Goal: Information Seeking & Learning: Check status

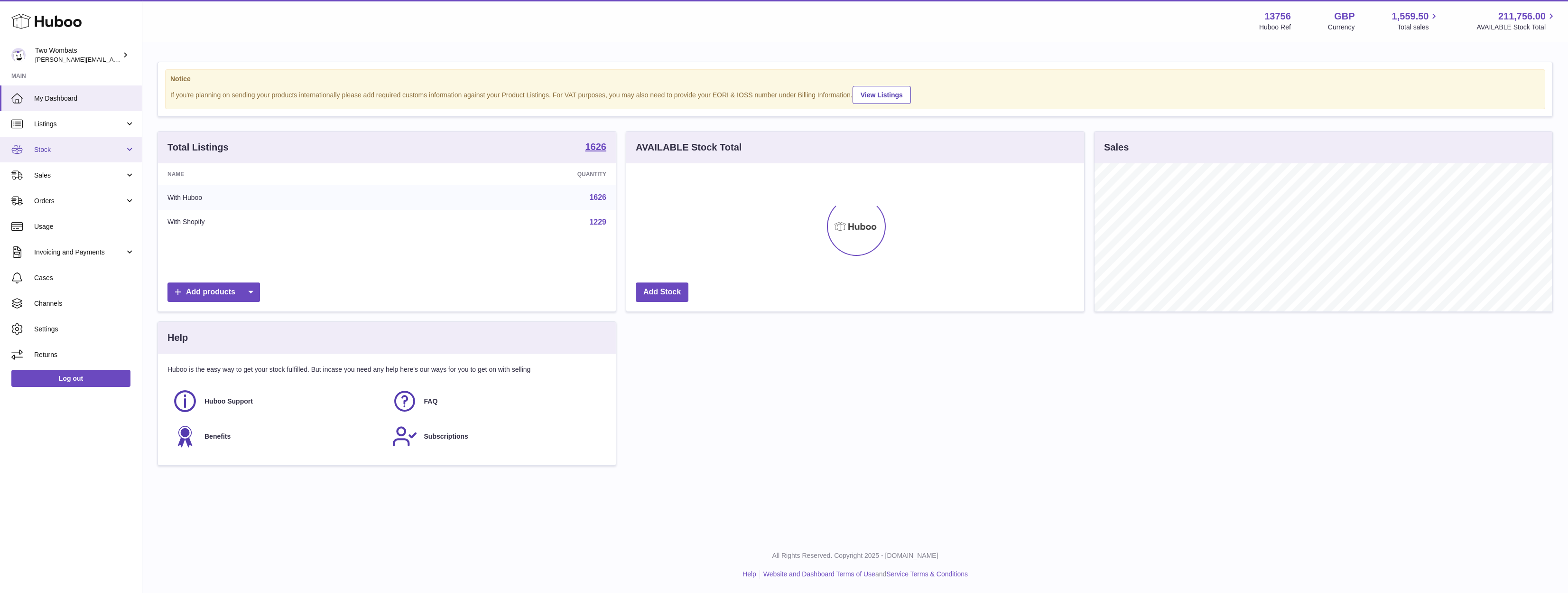
scroll to position [474389, 473975]
click at [76, 129] on link "Listings" at bounding box center [71, 124] width 142 height 26
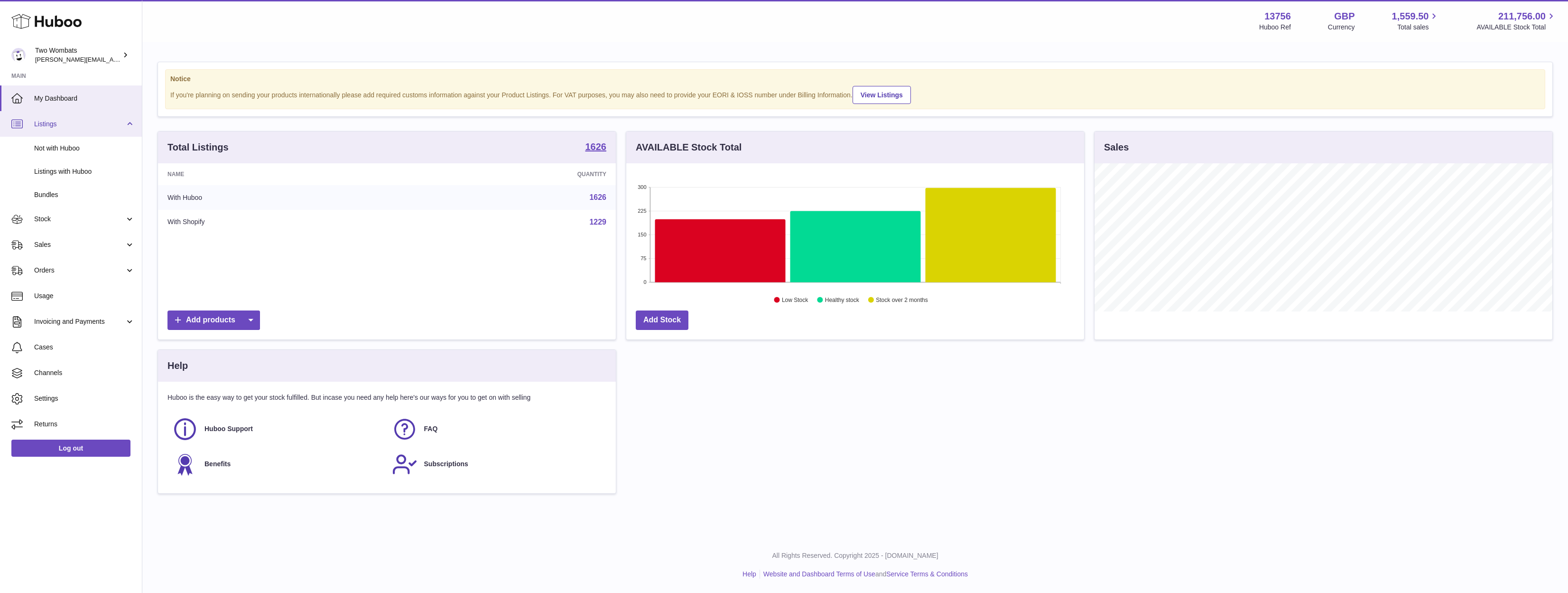
scroll to position [148, 458]
click at [70, 127] on span "Listings" at bounding box center [79, 124] width 91 height 9
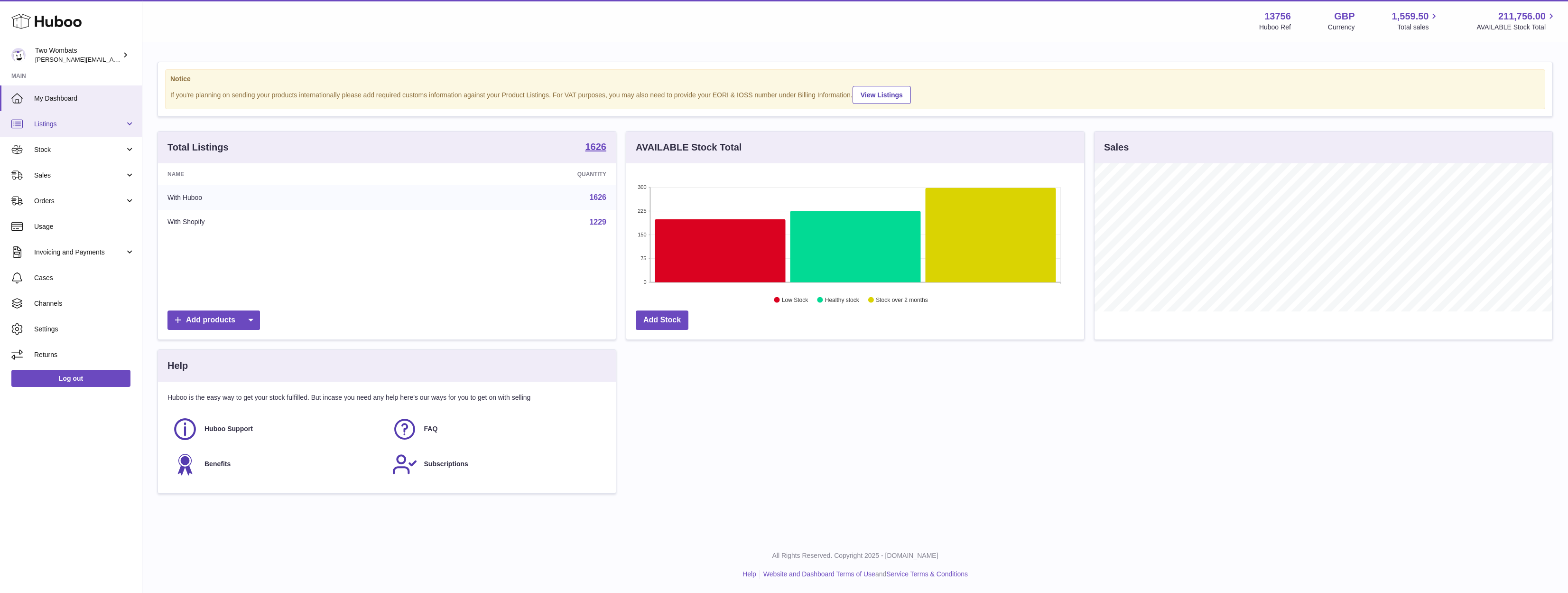
click at [79, 122] on span "Listings" at bounding box center [79, 124] width 91 height 9
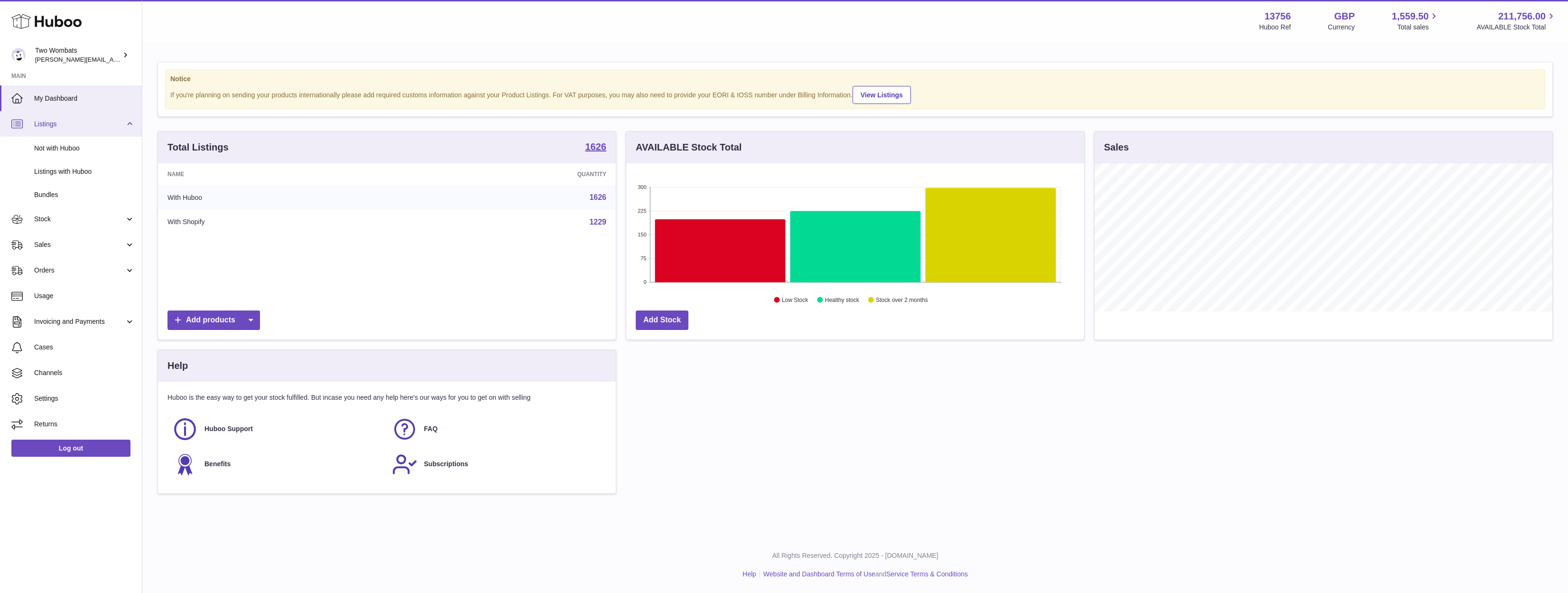
click at [79, 122] on span "Listings" at bounding box center [79, 124] width 91 height 9
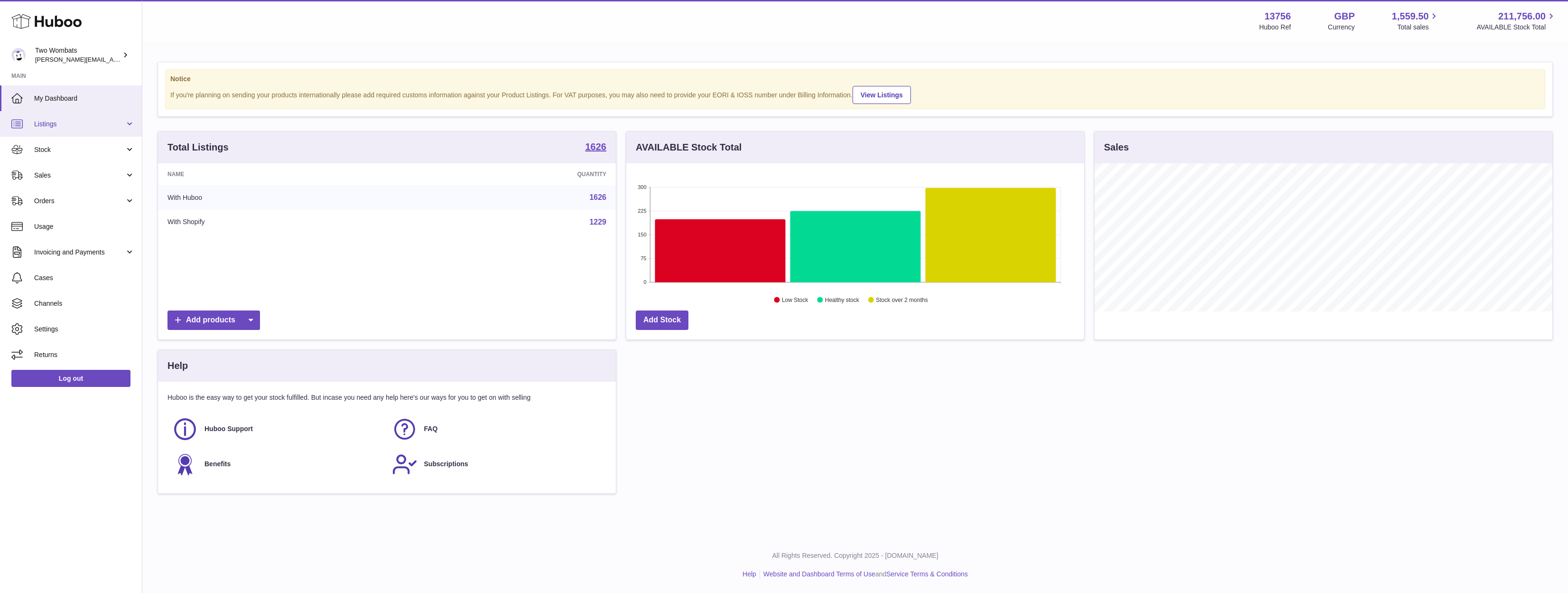
click at [79, 122] on span "Listings" at bounding box center [79, 124] width 91 height 9
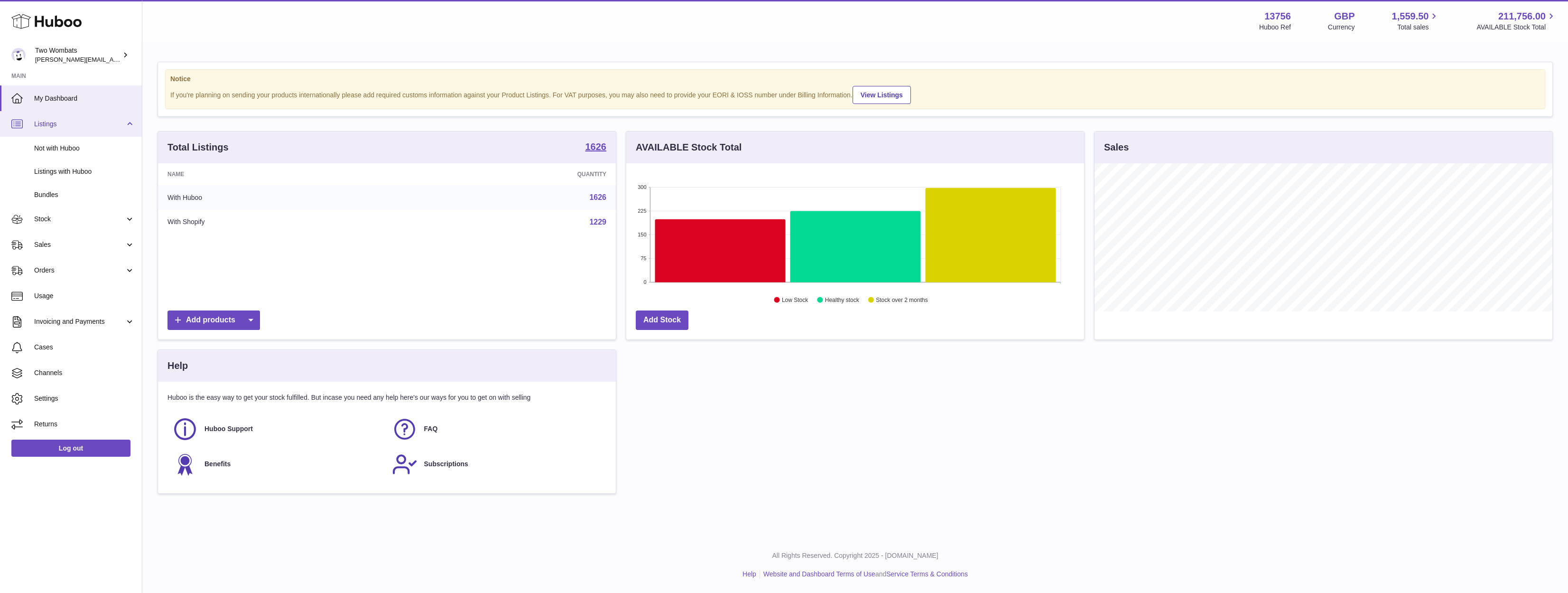
click at [79, 122] on span "Listings" at bounding box center [79, 124] width 91 height 9
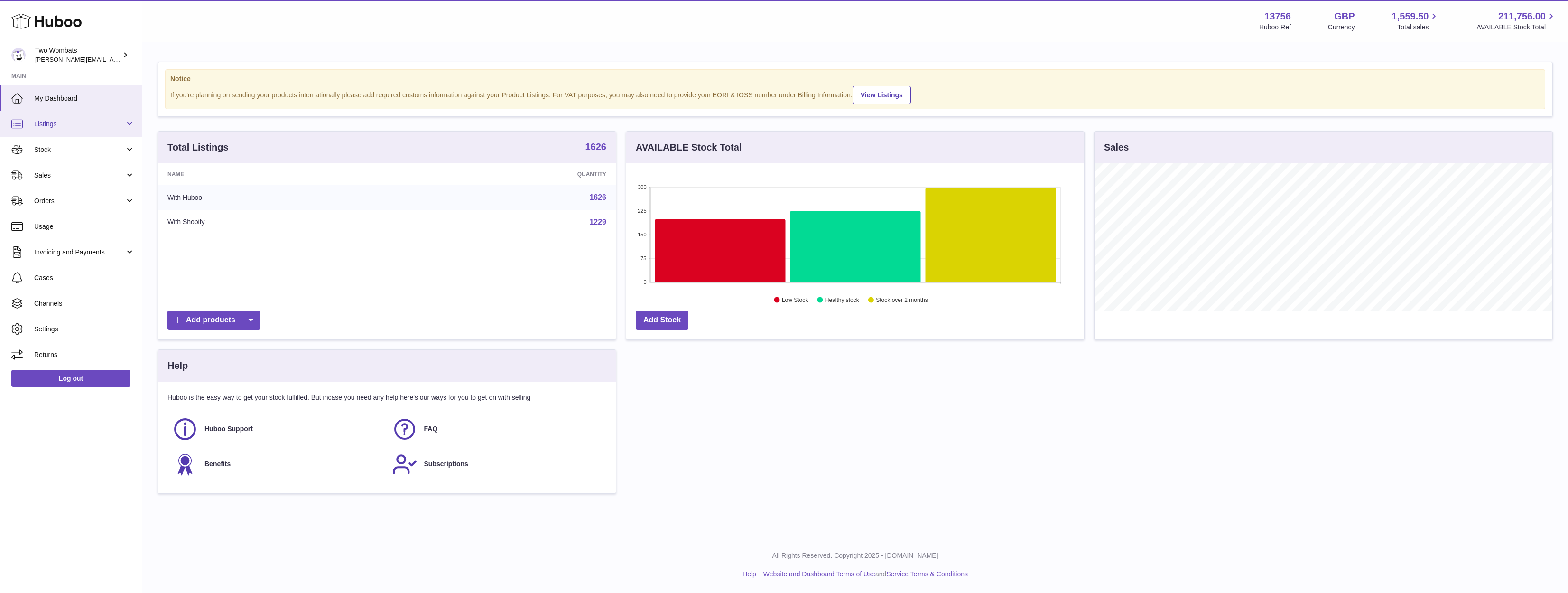
click at [79, 122] on span "Listings" at bounding box center [79, 124] width 91 height 9
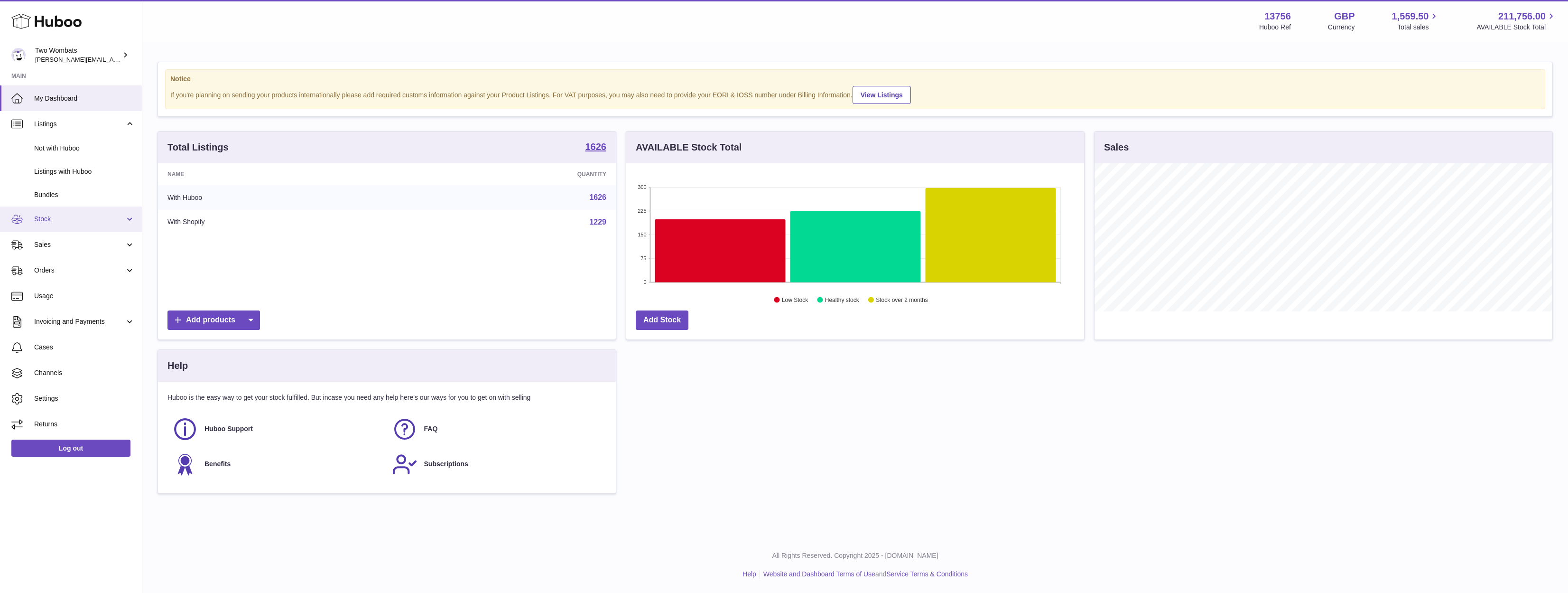
click at [79, 225] on link "Stock" at bounding box center [71, 219] width 142 height 26
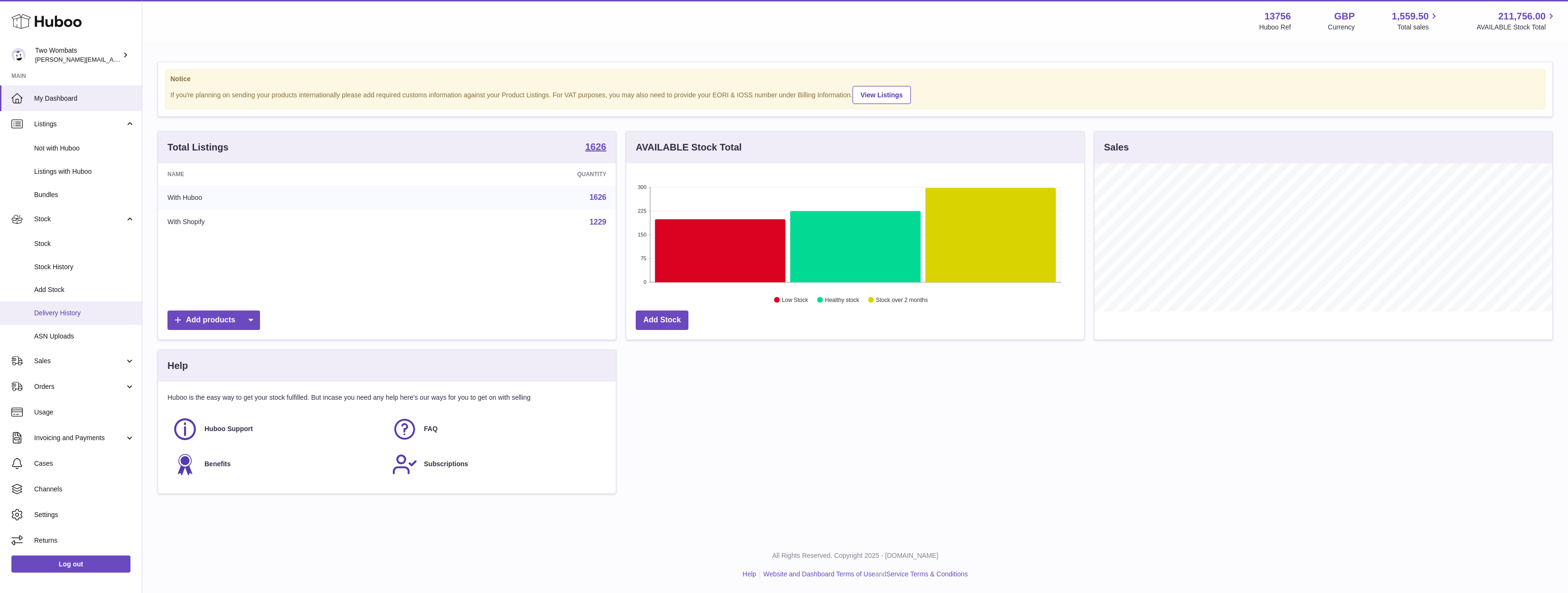
click at [69, 310] on span "Delivery History" at bounding box center [84, 313] width 100 height 9
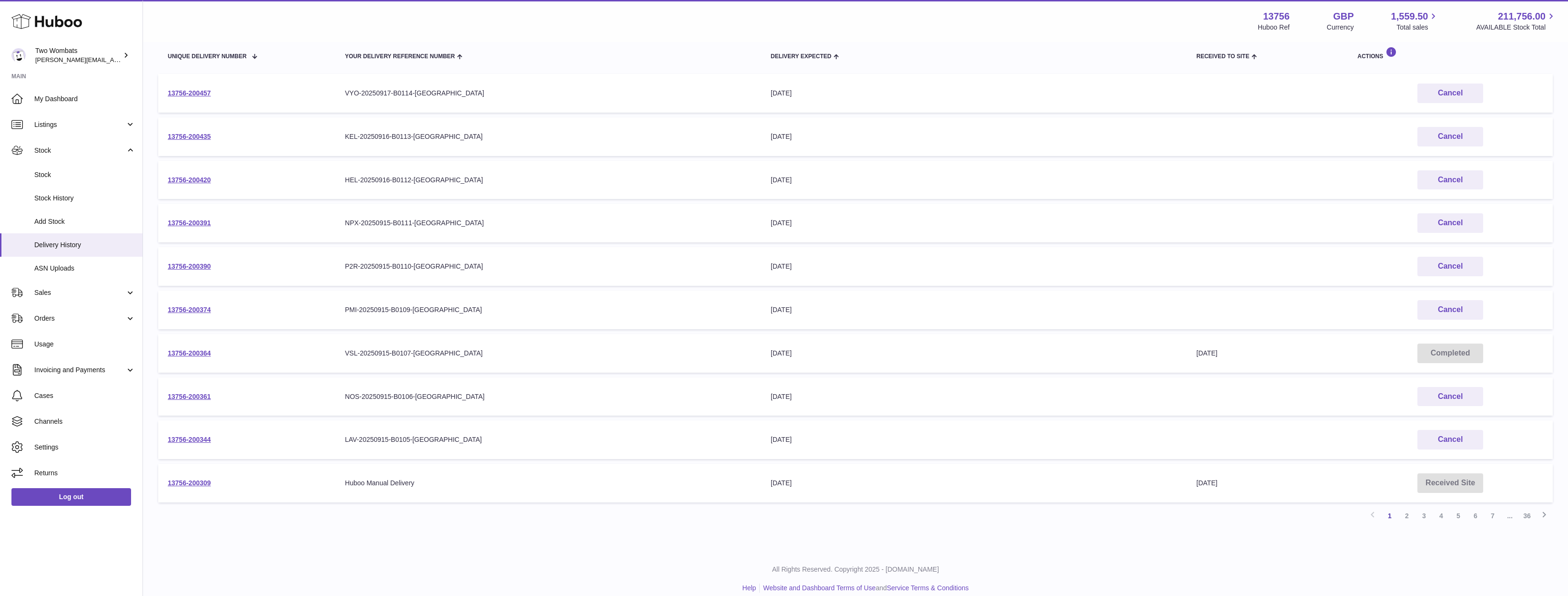
scroll to position [126, 0]
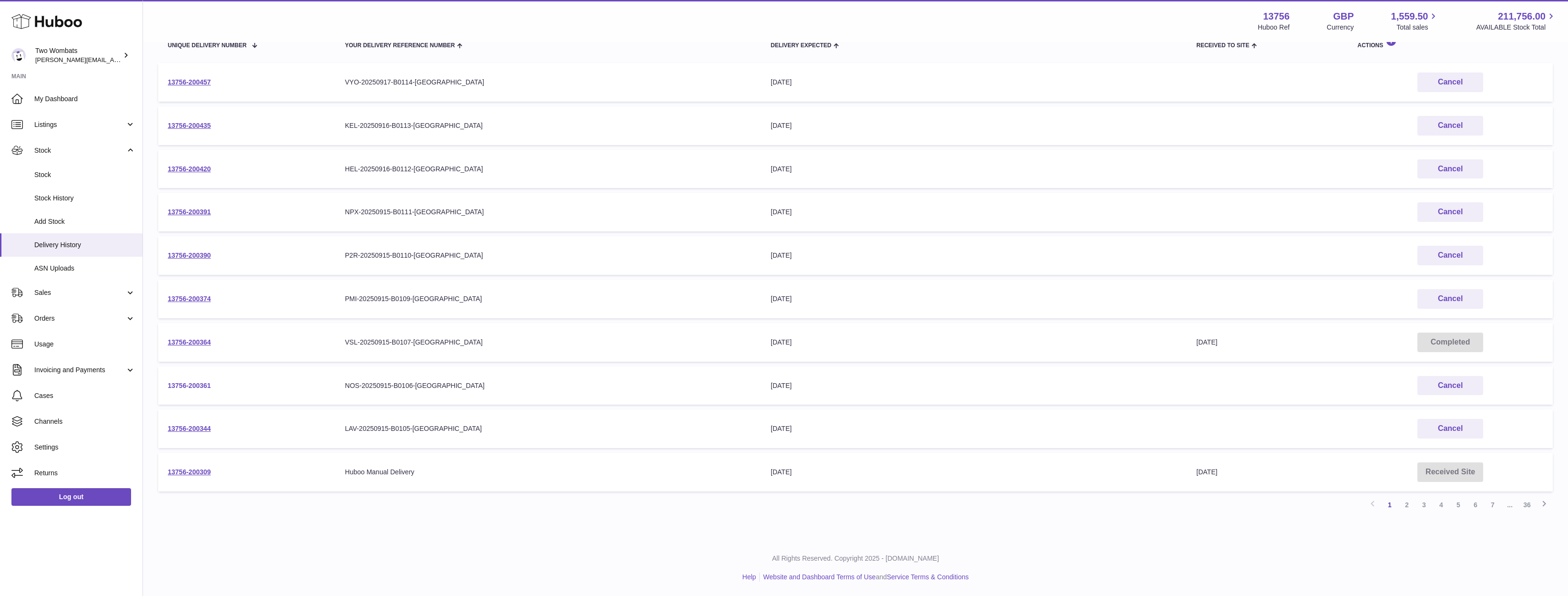
click at [196, 384] on link "13756-200361" at bounding box center [189, 386] width 43 height 7
click at [1412, 502] on link "2" at bounding box center [1407, 505] width 17 height 17
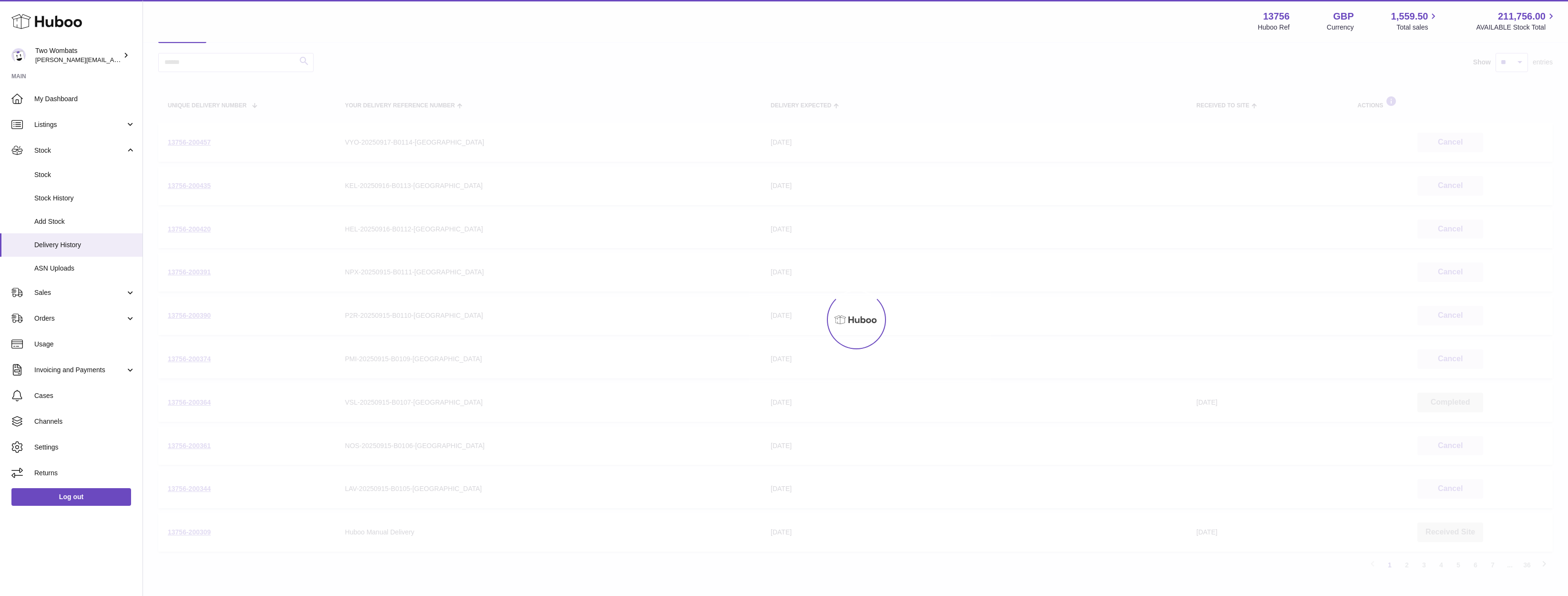
scroll to position [43, 0]
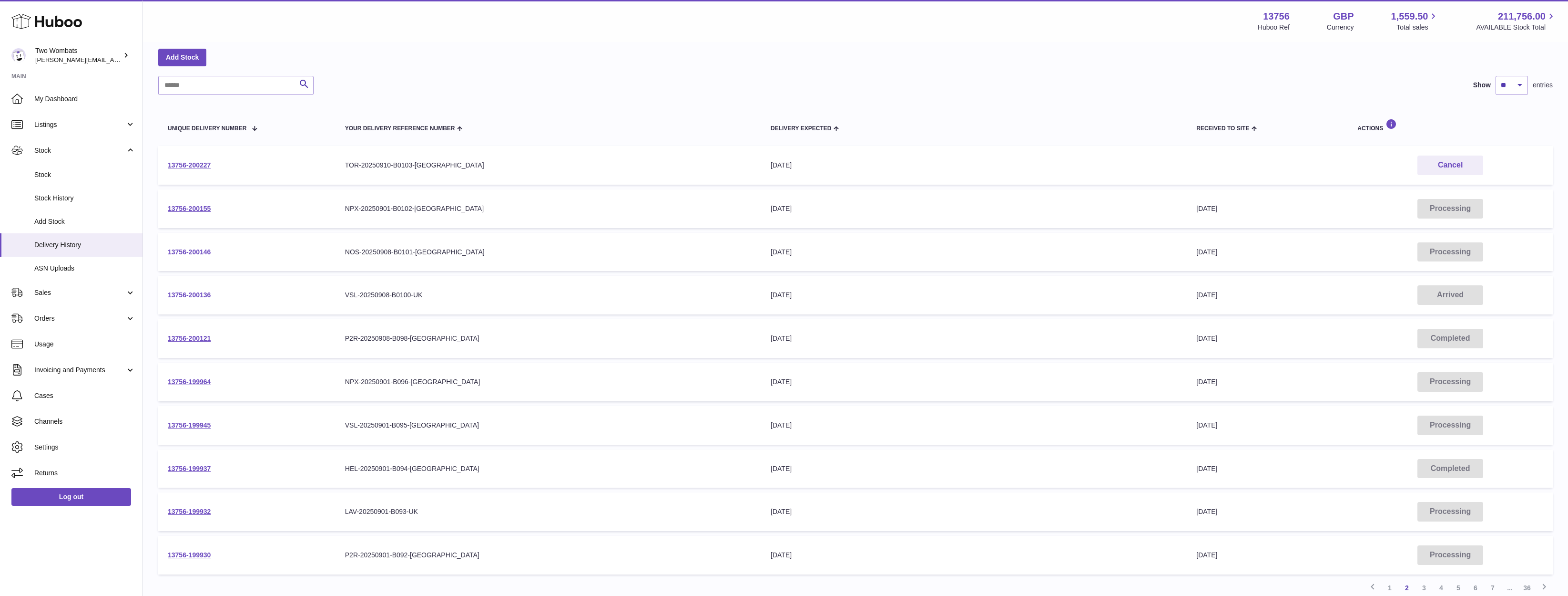
click at [192, 253] on link "13756-200146" at bounding box center [189, 251] width 43 height 7
click at [75, 124] on span "Listings" at bounding box center [80, 124] width 91 height 9
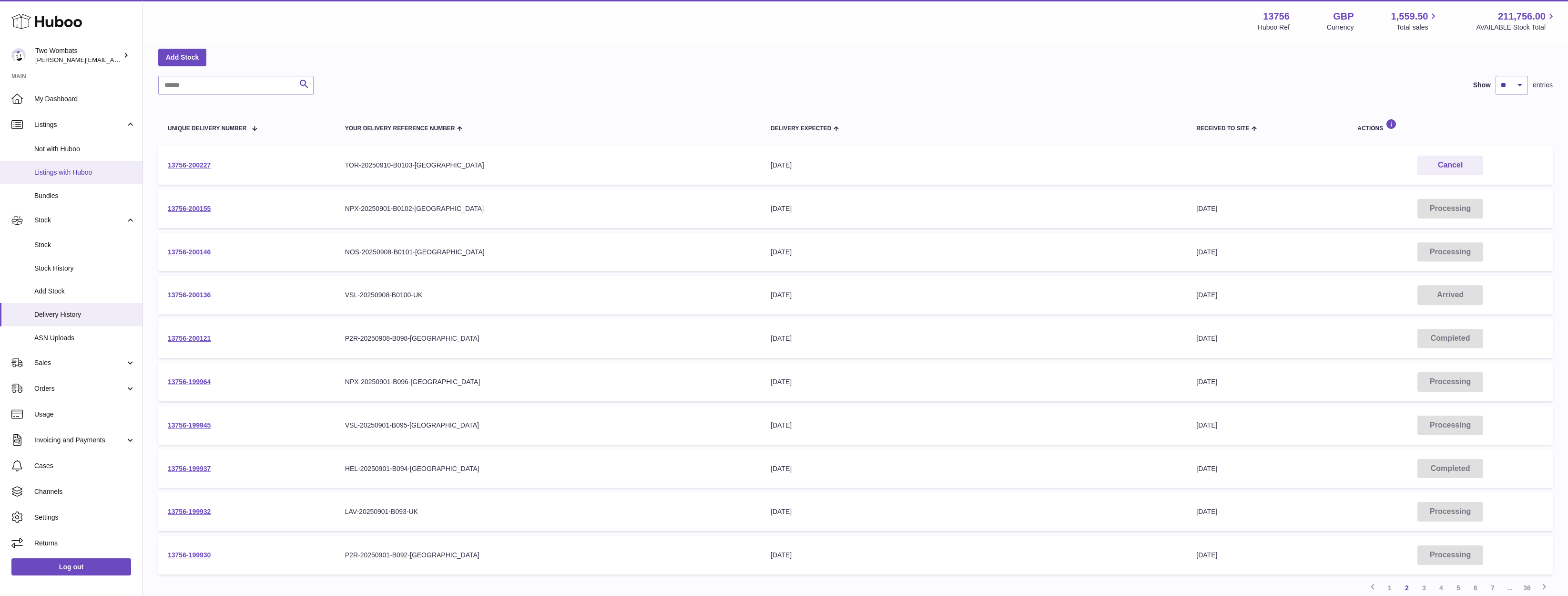
click at [86, 171] on span "Listings with Huboo" at bounding box center [84, 172] width 101 height 9
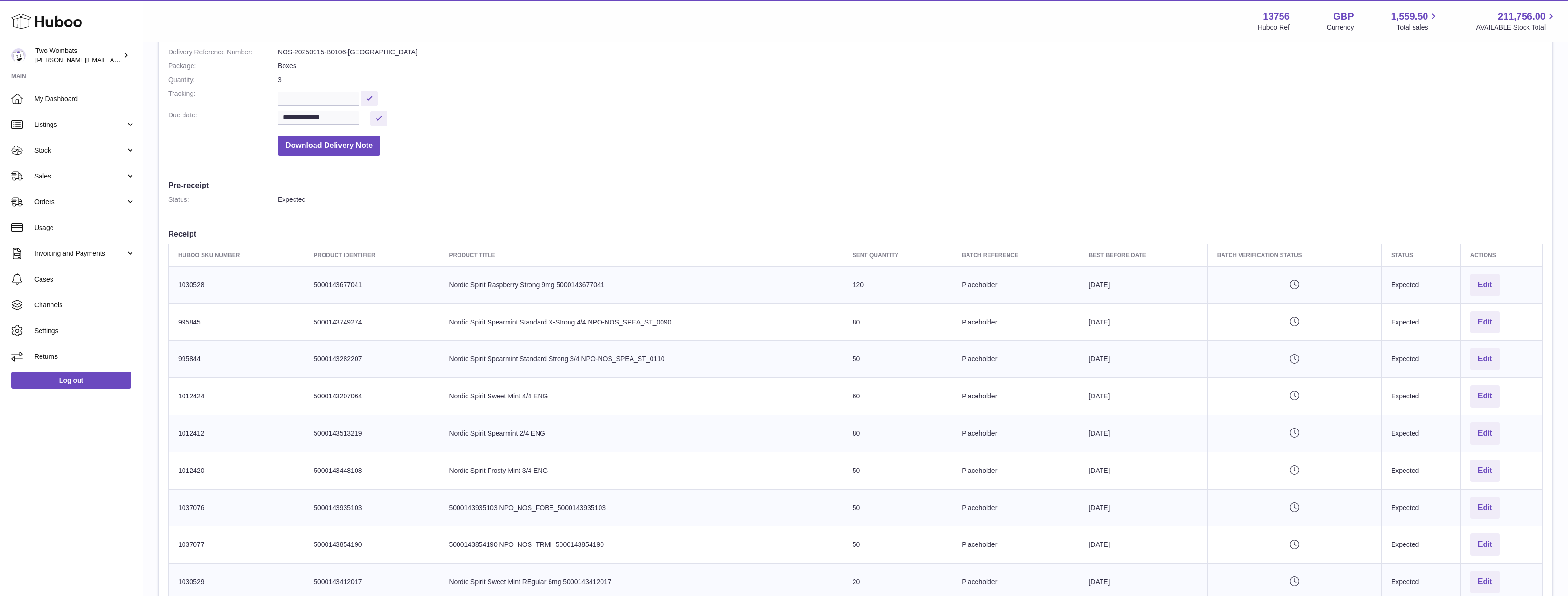
scroll to position [191, 0]
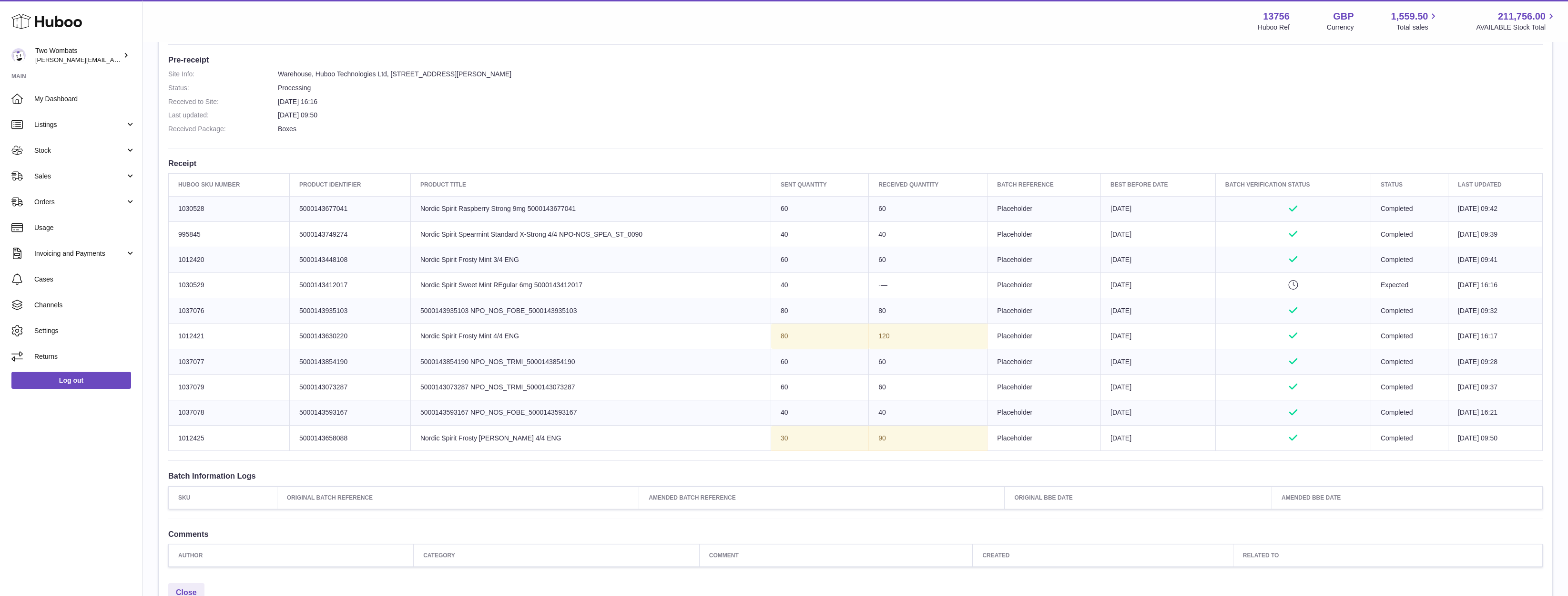
scroll to position [241, 0]
drag, startPoint x: 458, startPoint y: 222, endPoint x: 684, endPoint y: 430, distance: 307.1
click at [684, 430] on tbody "Huboo SKU Number 1030528 Client Identifier 5000143677041 Product title Nordic S…" at bounding box center [856, 327] width 1374 height 255
click at [684, 430] on td "Product title Nordic Spirit Frosty Berry 4/4 ENG" at bounding box center [590, 442] width 360 height 25
drag, startPoint x: 684, startPoint y: 430, endPoint x: 500, endPoint y: 241, distance: 263.8
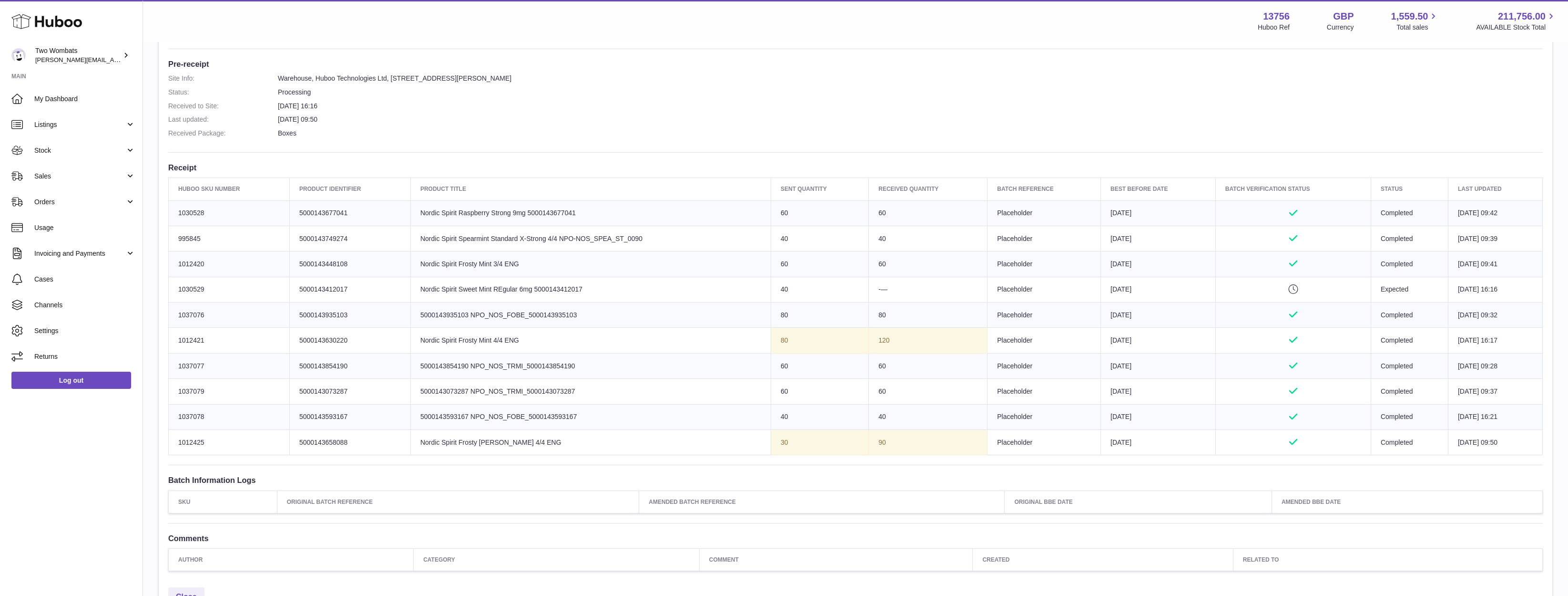
click at [500, 242] on tbody "Huboo SKU Number 1030528 Client Identifier 5000143677041 Product title Nordic S…" at bounding box center [856, 327] width 1374 height 255
click at [500, 241] on td "Product title Nordic Spirit Spearmint Standard X-Strong 4/4 NPO-NOS_SPEA_ST_0090" at bounding box center [590, 238] width 360 height 25
drag, startPoint x: 759, startPoint y: 216, endPoint x: 987, endPoint y: 411, distance: 300.0
click at [987, 411] on tbody "Huboo SKU Number 1030528 Client Identifier 5000143677041 Product title Nordic S…" at bounding box center [856, 327] width 1374 height 255
click at [988, 408] on td "Batch Reference Placeholder" at bounding box center [1045, 416] width 114 height 25
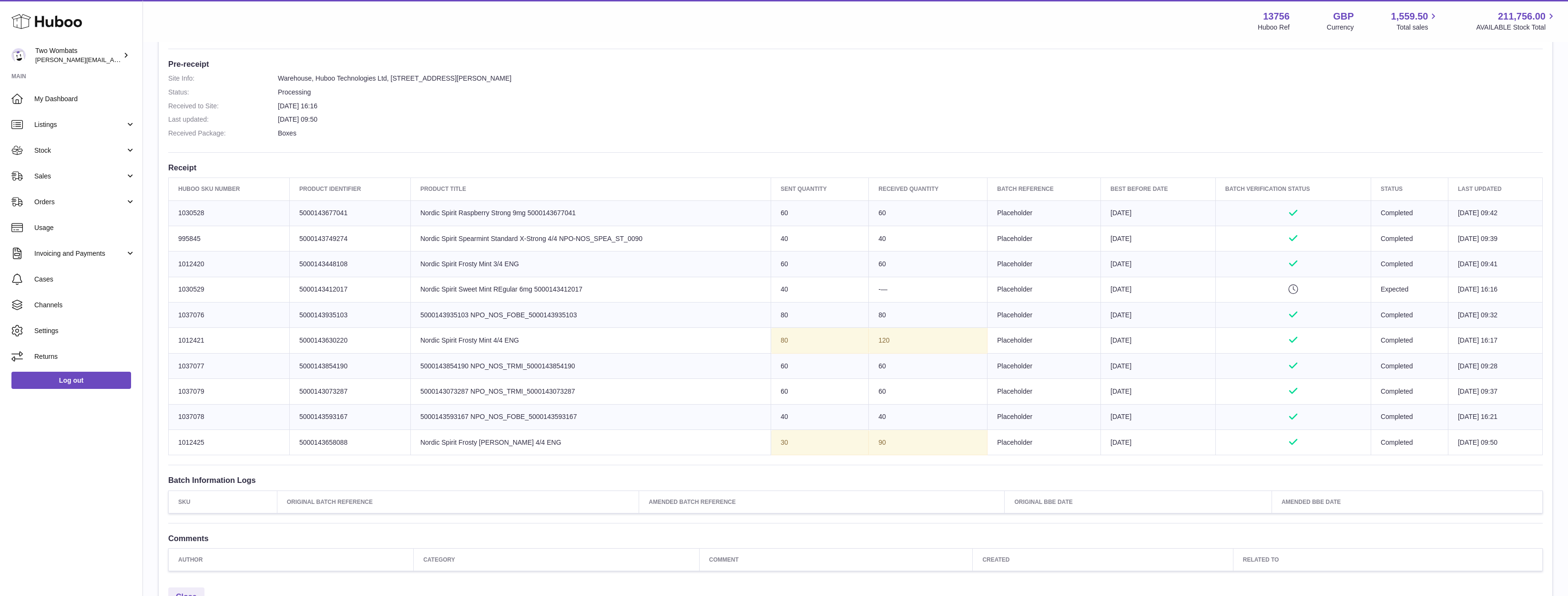
drag, startPoint x: 1503, startPoint y: 442, endPoint x: 911, endPoint y: 343, distance: 600.2
click at [911, 343] on tbody "Huboo SKU Number 1030528 Client Identifier 5000143677041 Product title Nordic S…" at bounding box center [856, 327] width 1374 height 255
click at [911, 343] on td "120" at bounding box center [928, 340] width 119 height 25
drag, startPoint x: 827, startPoint y: 217, endPoint x: 1164, endPoint y: 406, distance: 386.4
click at [1164, 405] on tbody "Huboo SKU Number 1030528 Client Identifier 5000143677041 Product title Nordic S…" at bounding box center [856, 327] width 1374 height 255
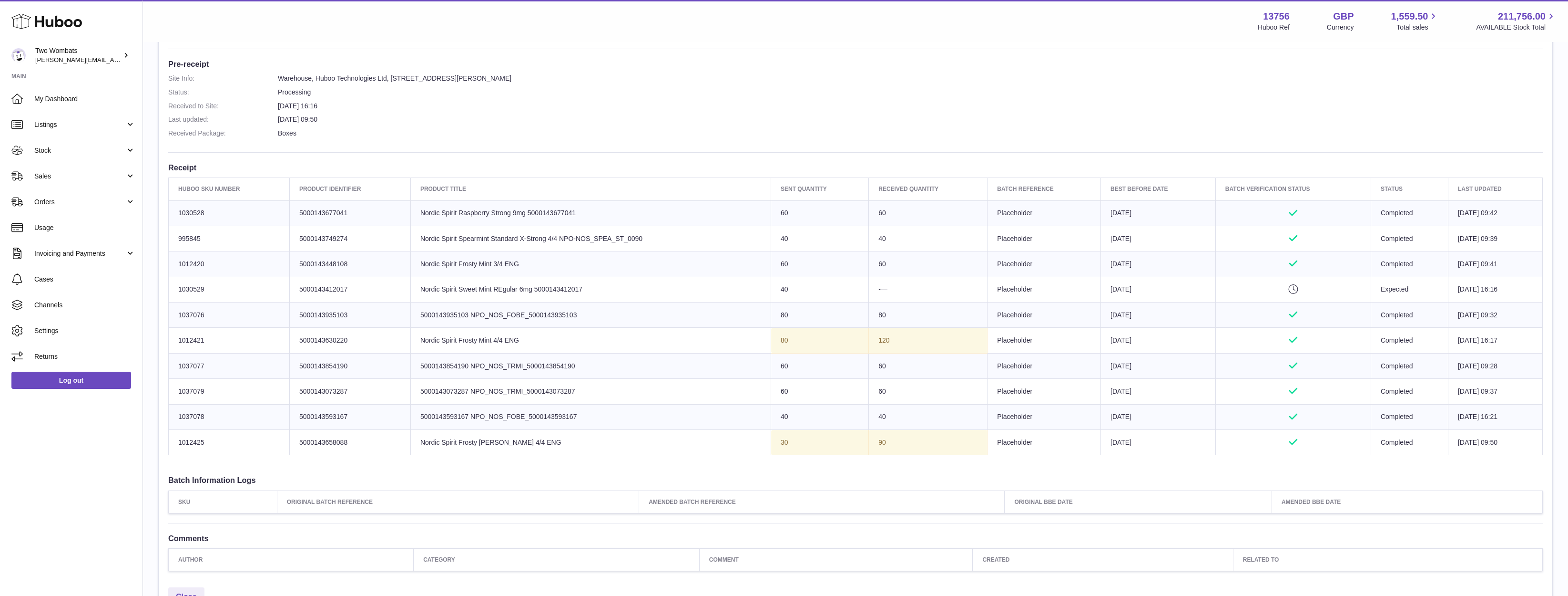
click at [1164, 406] on td "Best Before Date 2026-09-09" at bounding box center [1158, 416] width 115 height 25
drag, startPoint x: 1151, startPoint y: 445, endPoint x: 1120, endPoint y: 269, distance: 178.7
click at [1120, 269] on tbody "Huboo SKU Number 1030528 Client Identifier 5000143677041 Product title Nordic S…" at bounding box center [856, 327] width 1374 height 255
click at [1120, 269] on td "Best Before Date 2026-09-09" at bounding box center [1158, 264] width 115 height 25
drag, startPoint x: 1095, startPoint y: 209, endPoint x: 1134, endPoint y: 365, distance: 160.8
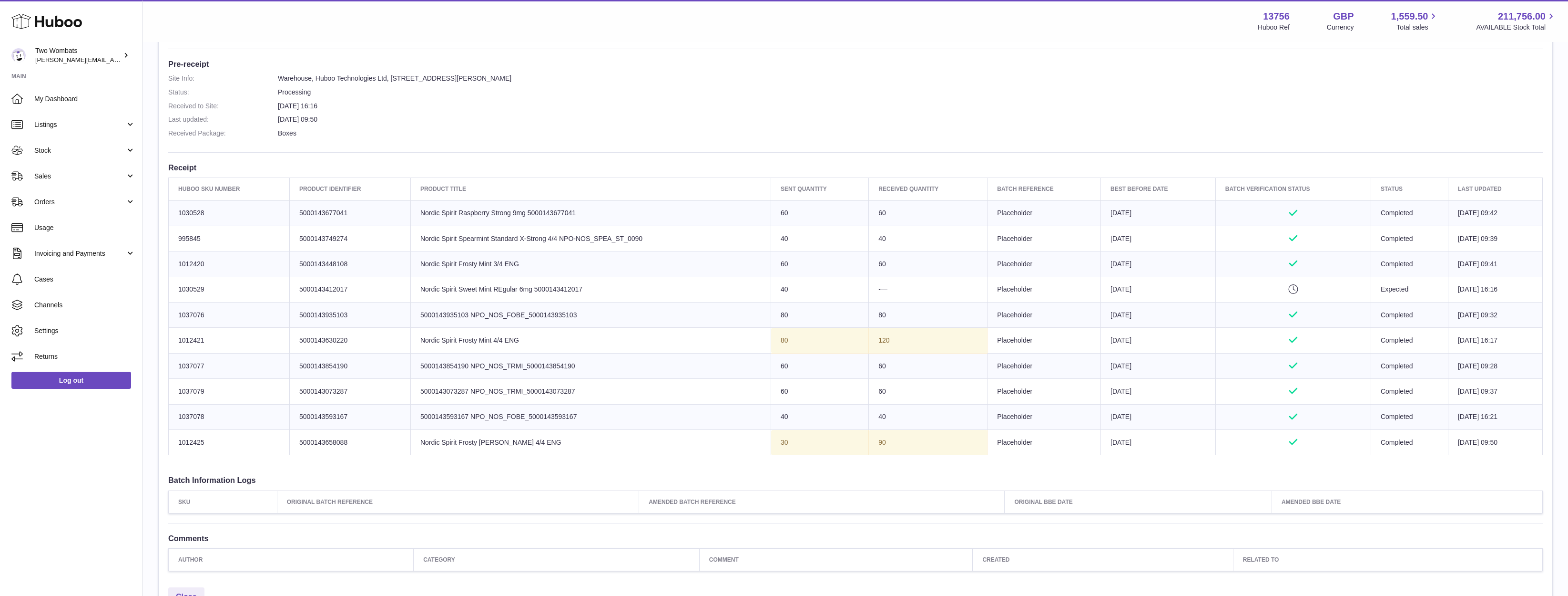
click at [1137, 348] on tbody "Huboo SKU Number 1030528 Client Identifier 5000143677041 Product title Nordic S…" at bounding box center [856, 327] width 1374 height 255
click at [1136, 395] on td "Best Before Date 2026-09-09" at bounding box center [1158, 391] width 115 height 25
drag, startPoint x: 1139, startPoint y: 455, endPoint x: 985, endPoint y: 213, distance: 286.8
click at [985, 213] on div "Site Info: 13756-200146 Unit 2 More Plus Central Park Hudson Ave Severn Beach B…" at bounding box center [856, 218] width 1394 height 729
click at [988, 213] on td "Batch Reference Placeholder" at bounding box center [1045, 212] width 114 height 25
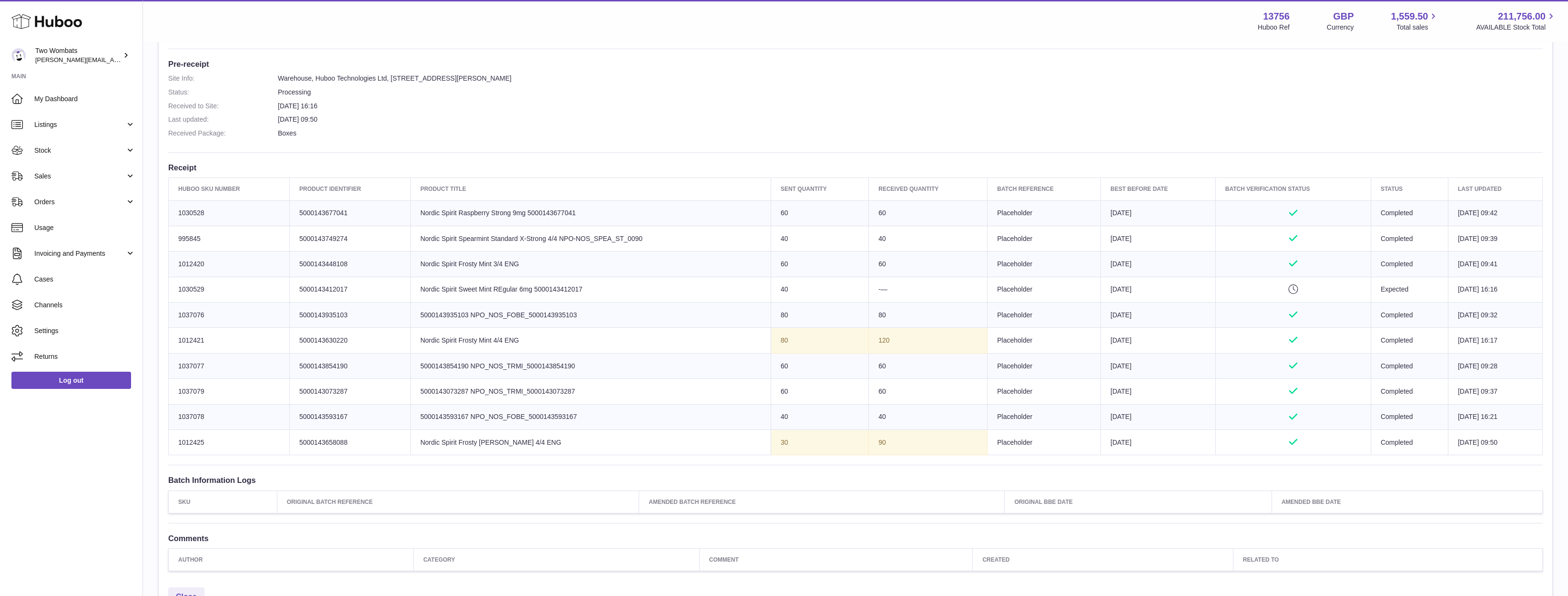
drag, startPoint x: 975, startPoint y: 208, endPoint x: 1150, endPoint y: 448, distance: 297.0
click at [1150, 448] on tbody "Huboo SKU Number 1030528 Client Identifier 5000143677041 Product title Nordic S…" at bounding box center [856, 327] width 1374 height 255
click at [1150, 448] on td "Best Before Date 2026-09-09" at bounding box center [1158, 442] width 115 height 25
drag, startPoint x: 1150, startPoint y: 448, endPoint x: 988, endPoint y: 237, distance: 266.0
click at [988, 237] on tbody "Huboo SKU Number 1030528 Client Identifier 5000143677041 Product title Nordic S…" at bounding box center [856, 327] width 1374 height 255
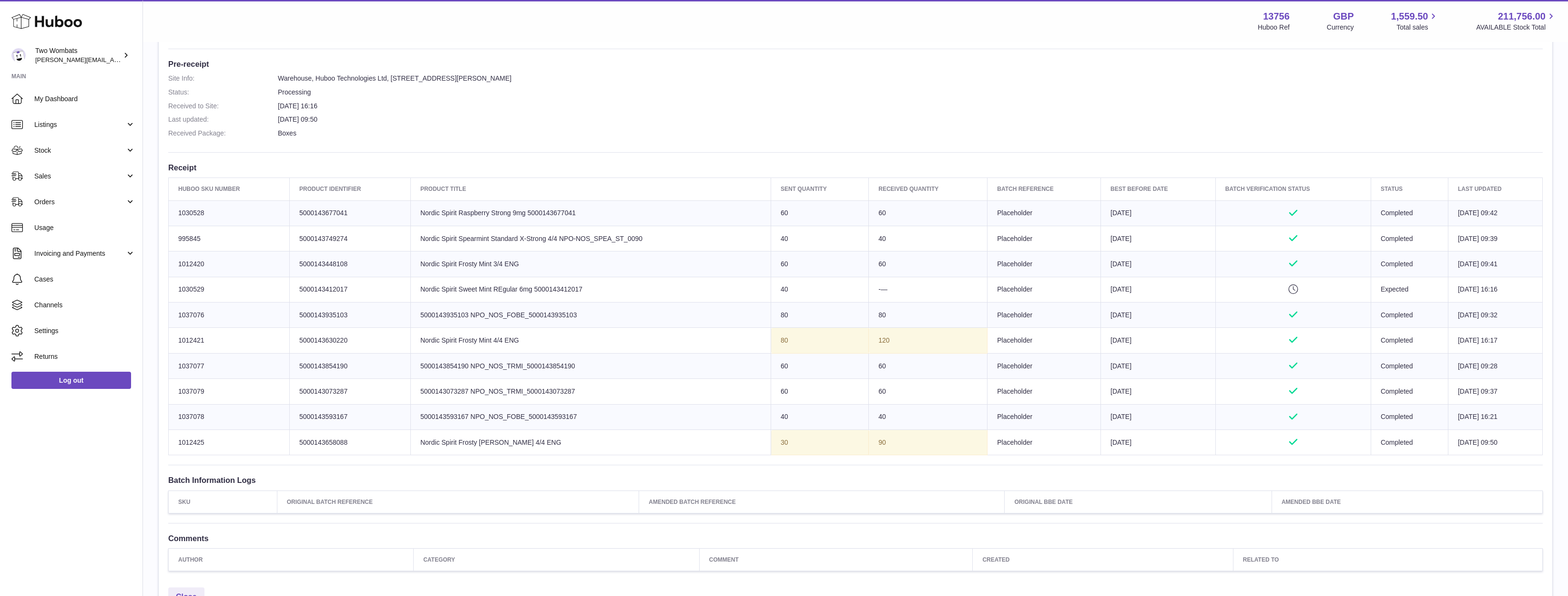
click at [988, 237] on td "Batch Reference Placeholder" at bounding box center [1045, 238] width 114 height 25
drag, startPoint x: 228, startPoint y: 198, endPoint x: 1046, endPoint y: 396, distance: 841.6
click at [1046, 396] on table "Huboo SKU Number Product Identifier Product title Sent Quantity Received Quanti…" at bounding box center [856, 316] width 1375 height 278
click at [1051, 394] on td "Batch Reference Placeholder" at bounding box center [1045, 391] width 114 height 25
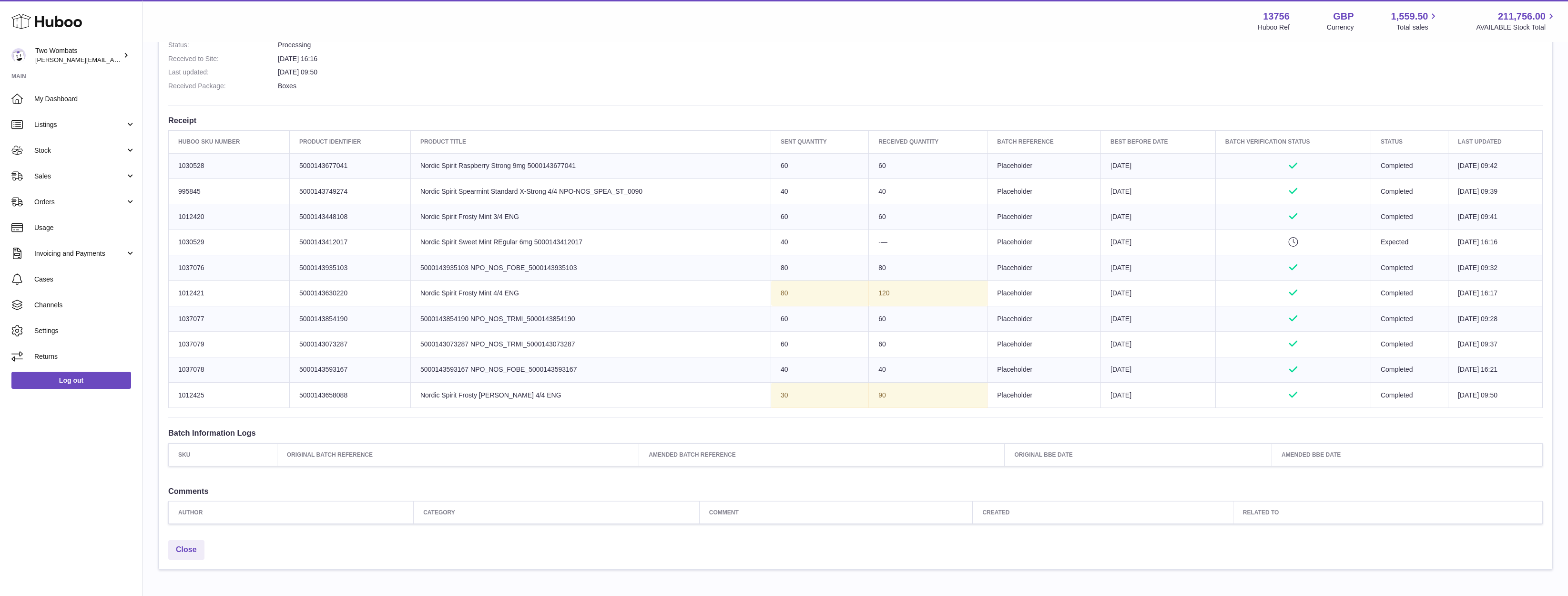
scroll to position [289, 0]
drag, startPoint x: 410, startPoint y: 172, endPoint x: 566, endPoint y: 341, distance: 230.0
click at [566, 341] on tbody "Huboo SKU Number 1030528 Client Identifier 5000143677041 Product title Nordic S…" at bounding box center [856, 280] width 1374 height 255
drag, startPoint x: 568, startPoint y: 346, endPoint x: 571, endPoint y: 364, distance: 18.2
click at [568, 347] on td "Product title 5000143073287 NPO_NOS_TRMI_5000143073287" at bounding box center [590, 343] width 360 height 25
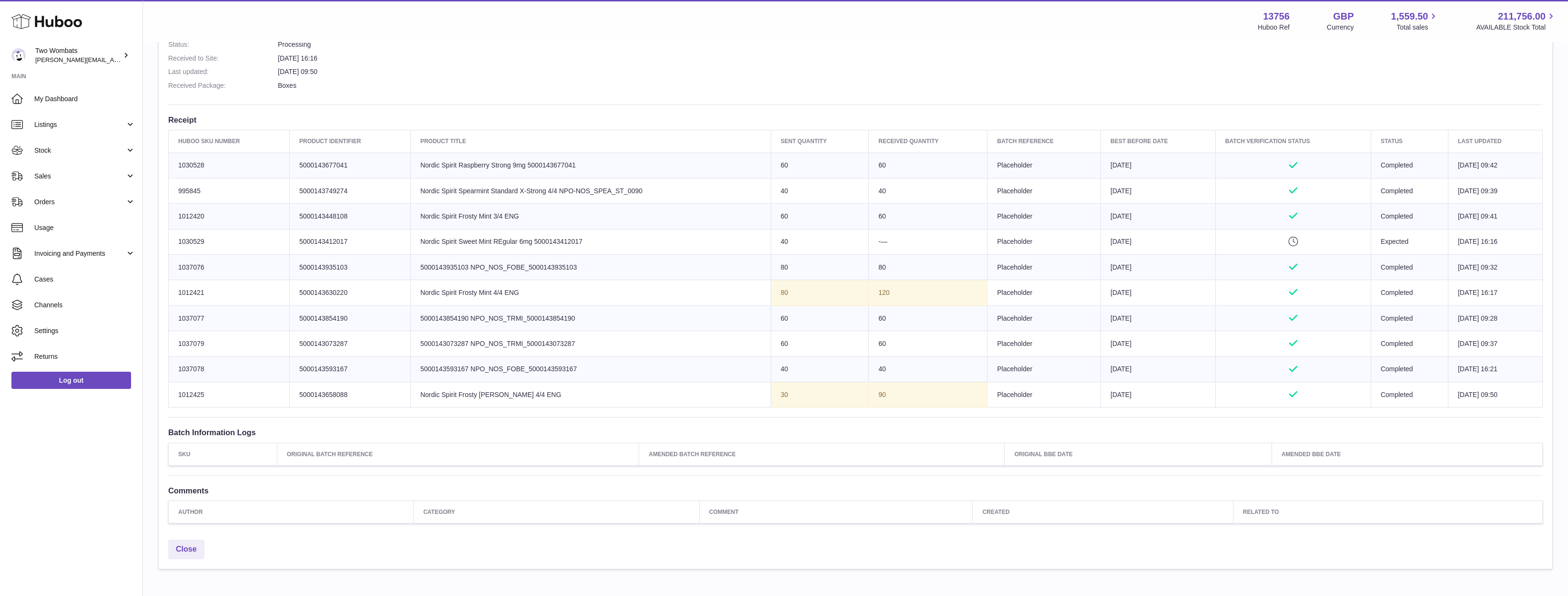
click at [580, 351] on td "Product title 5000143073287 NPO_NOS_TRMI_5000143073287" at bounding box center [590, 343] width 360 height 25
drag, startPoint x: 601, startPoint y: 348, endPoint x: 405, endPoint y: 310, distance: 199.6
click at [405, 310] on tbody "Huboo SKU Number 1030528 Client Identifier 5000143677041 Product title Nordic S…" at bounding box center [856, 280] width 1374 height 255
click at [405, 310] on td "Client Identifier 5000143854190" at bounding box center [350, 318] width 121 height 25
drag, startPoint x: 405, startPoint y: 310, endPoint x: 617, endPoint y: 341, distance: 214.3
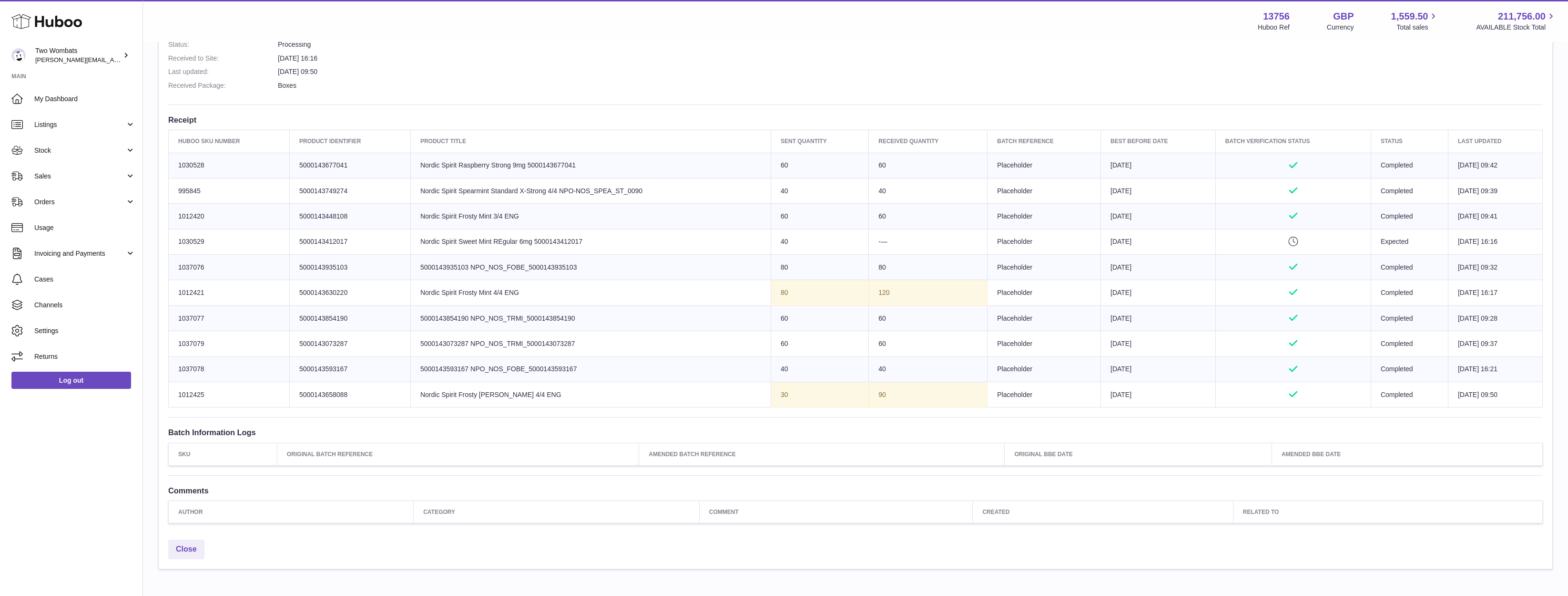
click at [617, 341] on tbody "Huboo SKU Number 1030528 Client Identifier 5000143677041 Product title Nordic S…" at bounding box center [856, 280] width 1374 height 255
click at [617, 341] on td "Product title 5000143073287 NPO_NOS_TRMI_5000143073287" at bounding box center [590, 343] width 360 height 25
drag, startPoint x: 597, startPoint y: 399, endPoint x: 350, endPoint y: 158, distance: 345.1
click at [350, 158] on tbody "Huboo SKU Number 1030528 Client Identifier 5000143677041 Product title Nordic S…" at bounding box center [856, 280] width 1374 height 255
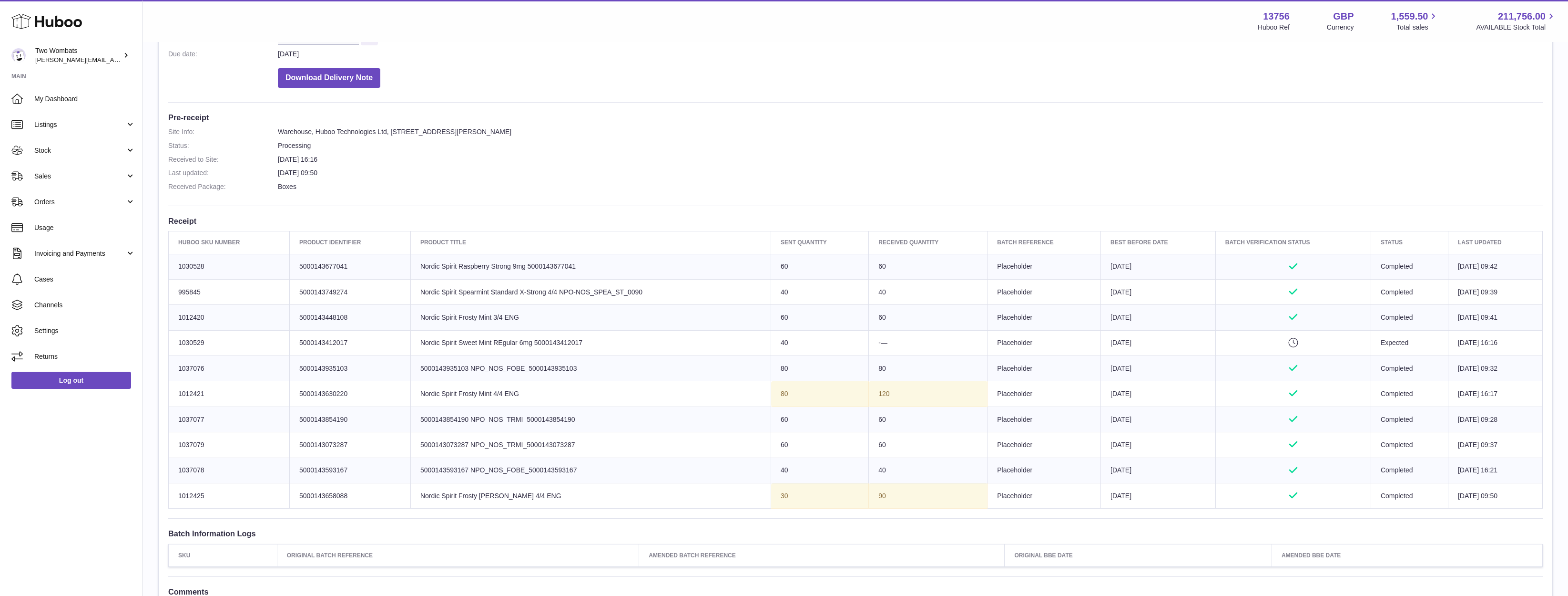
scroll to position [191, 0]
click at [673, 341] on td "Product title Nordic Spirit Sweet Mint REgular 6mg 5000143412017" at bounding box center [590, 339] width 360 height 25
drag, startPoint x: 562, startPoint y: 490, endPoint x: 175, endPoint y: 259, distance: 450.7
click at [175, 259] on tbody "Huboo SKU Number 1030528 Client Identifier 5000143677041 Product title Nordic S…" at bounding box center [856, 378] width 1374 height 255
click at [175, 259] on td "Huboo SKU Number 1030528" at bounding box center [229, 263] width 121 height 25
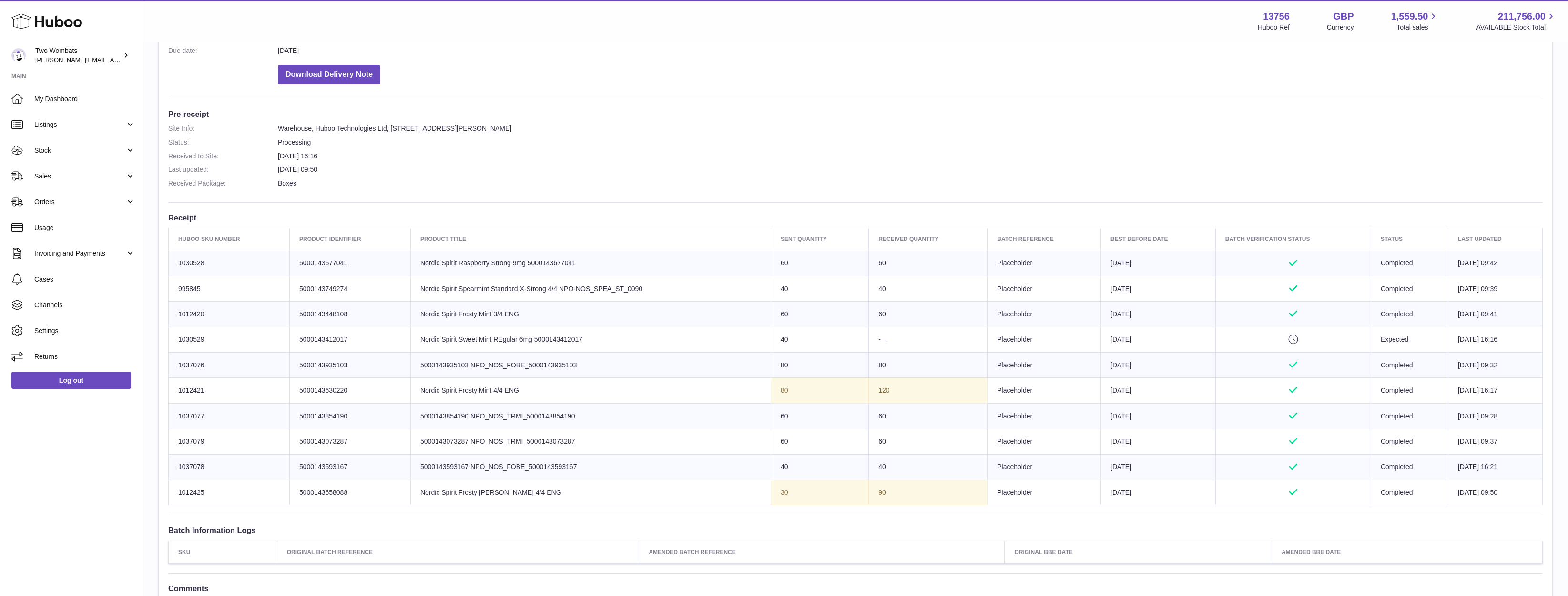
drag, startPoint x: 175, startPoint y: 259, endPoint x: 780, endPoint y: 542, distance: 667.9
click at [780, 542] on div "Site Info: 13756-200146 Unit 2 More Plus Central Park Hudson Ave Severn Beach B…" at bounding box center [856, 268] width 1394 height 729
click at [780, 542] on th "Amended Batch Reference" at bounding box center [822, 551] width 366 height 23
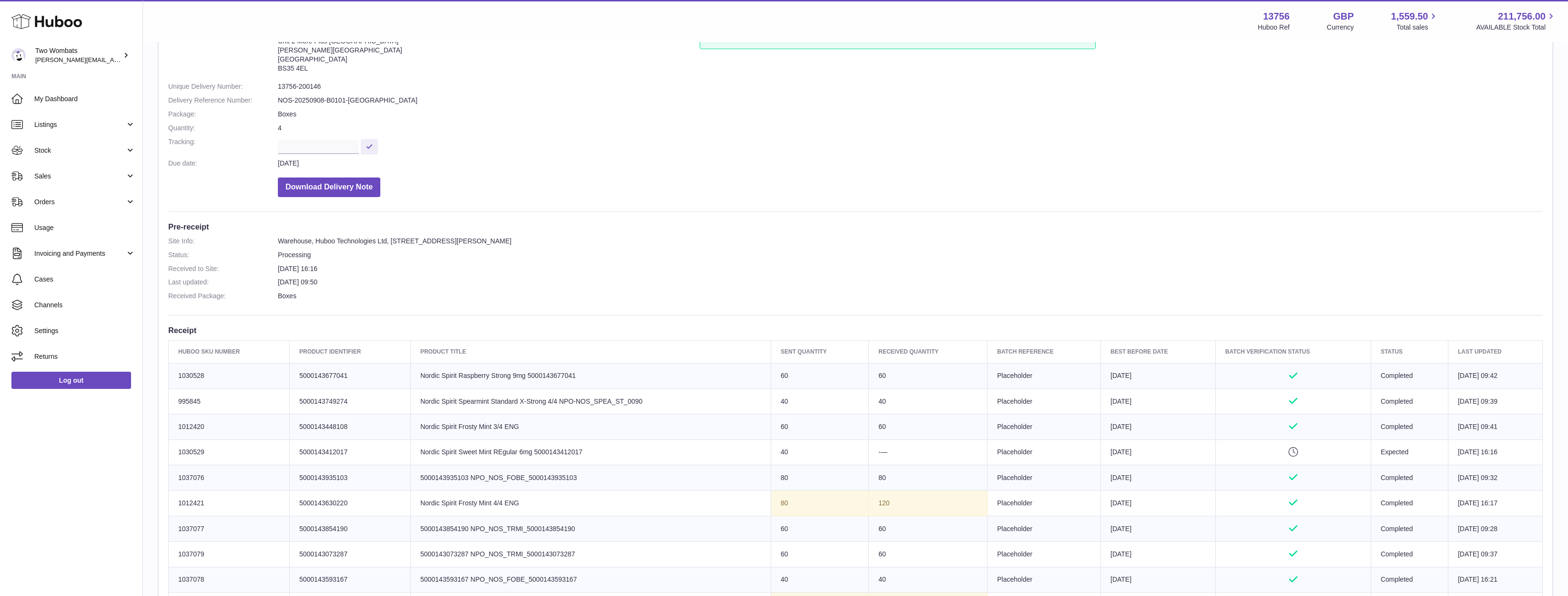
scroll to position [0, 0]
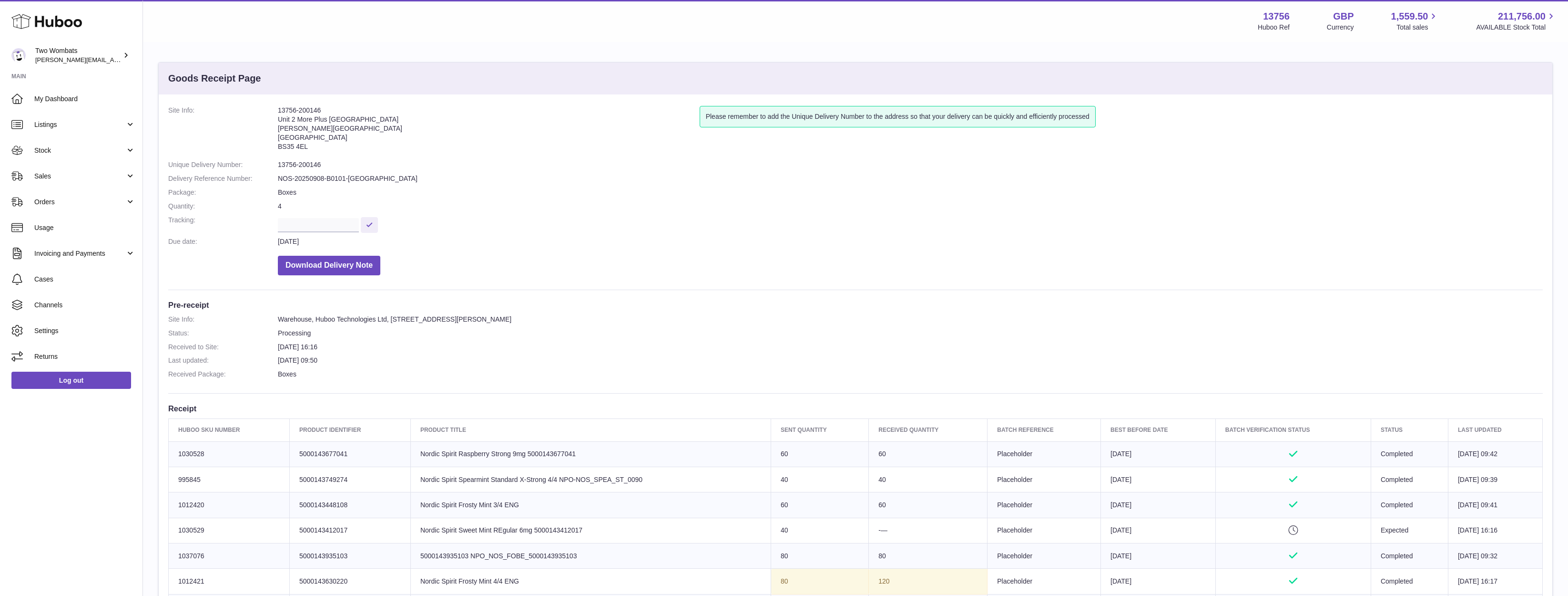
drag, startPoint x: 336, startPoint y: 117, endPoint x: 267, endPoint y: 111, distance: 69.3
click at [261, 111] on dl "Site Info: 13756-200146 Unit 2 More Plus Central Park Hudson Ave Severn Beach B…" at bounding box center [856, 193] width 1375 height 174
click at [268, 111] on dt "Site Info:" at bounding box center [223, 130] width 109 height 50
drag, startPoint x: 270, startPoint y: 107, endPoint x: 347, endPoint y: 105, distance: 77.0
click at [347, 105] on div "Site Info: 13756-200146 Unit 2 More Plus Central Park Hudson Ave Severn Beach B…" at bounding box center [856, 458] width 1394 height 729
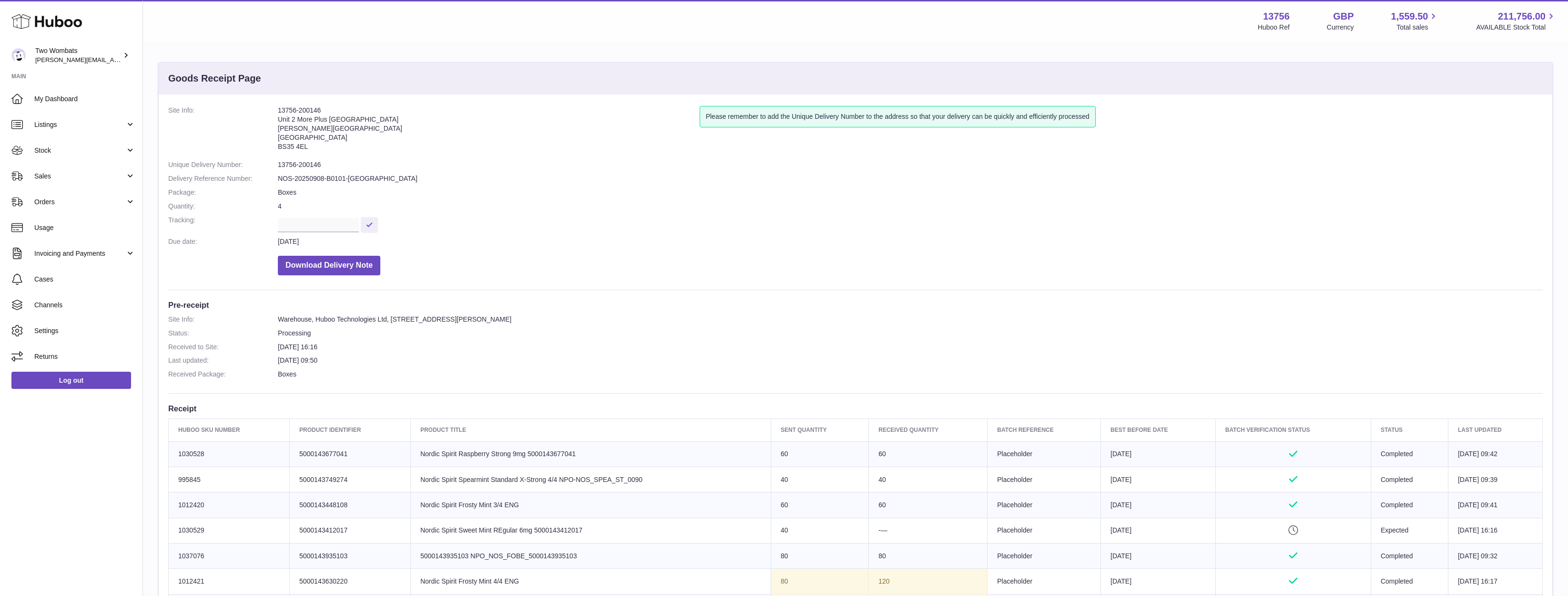
click at [347, 105] on div "Site Info: 13756-200146 Unit 2 More Plus Central Park Hudson Ave Severn Beach B…" at bounding box center [856, 458] width 1394 height 729
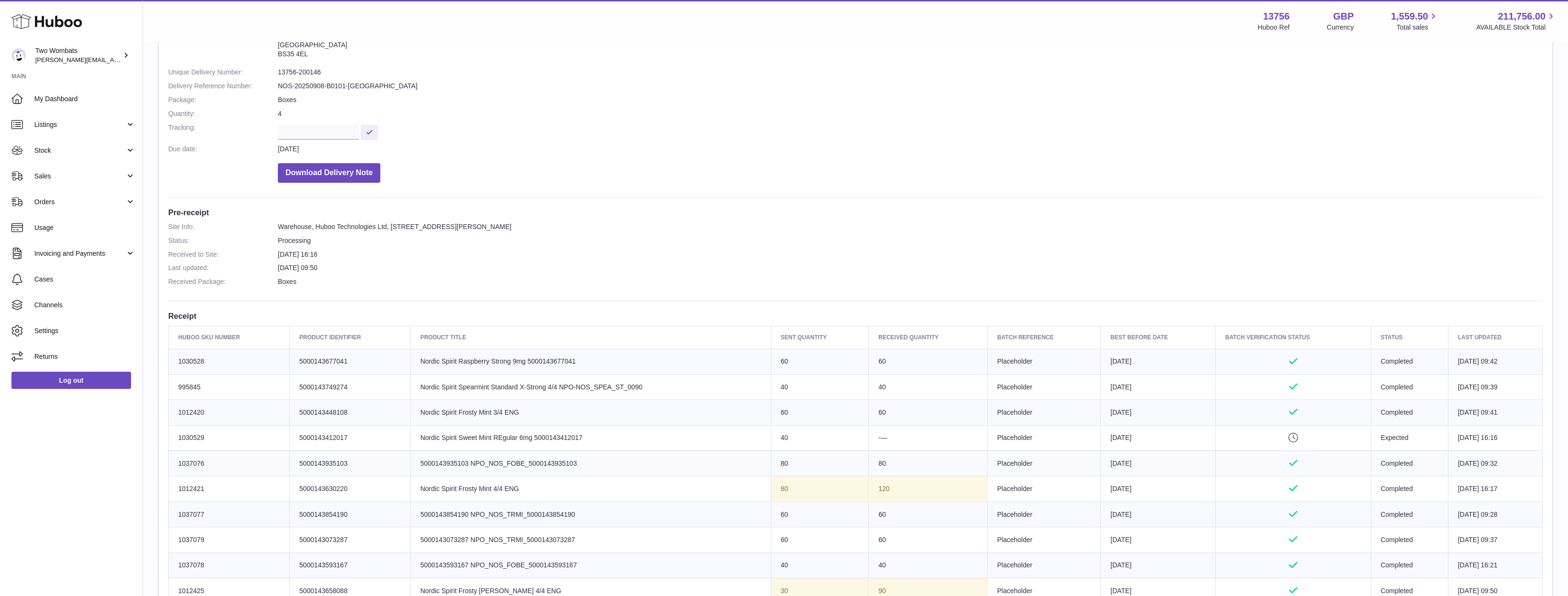
scroll to position [286, 0]
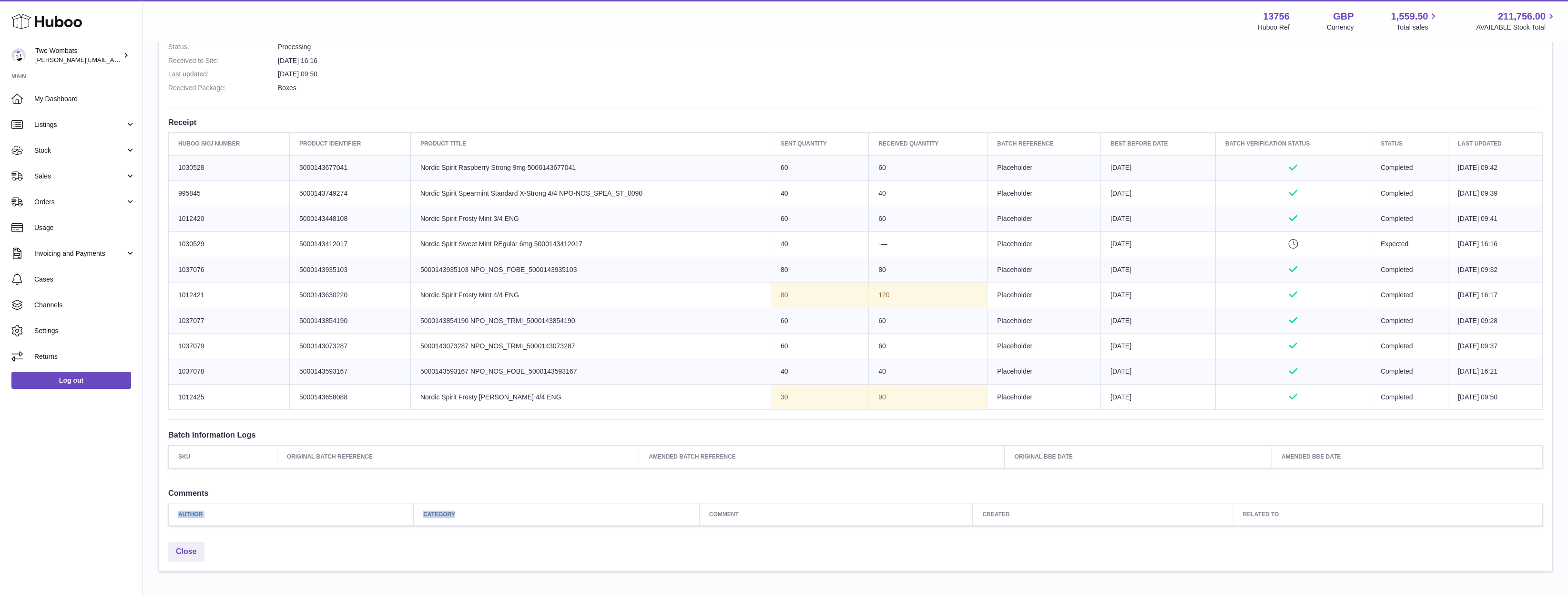
drag, startPoint x: 557, startPoint y: 512, endPoint x: 403, endPoint y: 556, distance: 160.2
click at [465, 523] on div "Site Info: 13756-200146 Unit 2 More Plus Central Park Hudson Ave Severn Beach B…" at bounding box center [856, 173] width 1394 height 729
drag, startPoint x: 571, startPoint y: 556, endPoint x: 753, endPoint y: 552, distance: 182.0
click at [580, 561] on div "Close" at bounding box center [856, 554] width 1394 height 34
click at [754, 551] on div "Close" at bounding box center [856, 554] width 1394 height 34
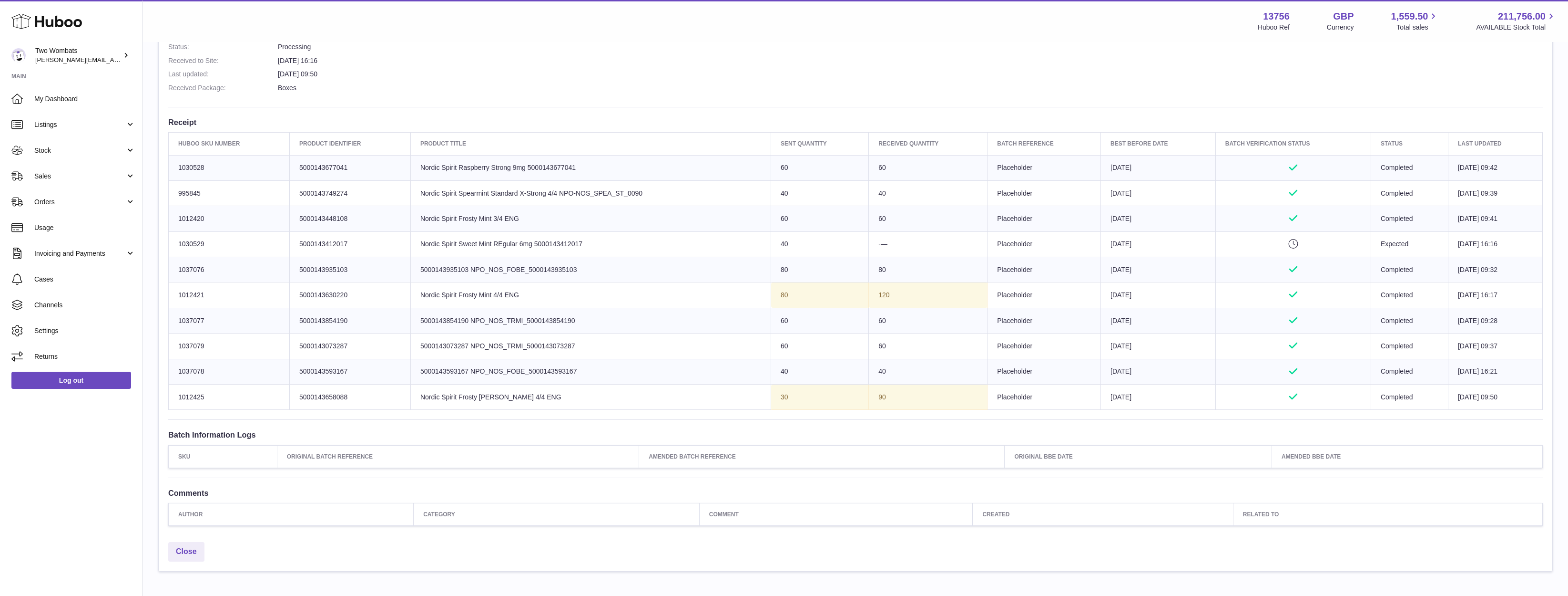
drag, startPoint x: 1381, startPoint y: 420, endPoint x: 740, endPoint y: 278, distance: 656.5
click at [740, 278] on div "Site Info: 13756-200146 Unit 2 More Plus Central Park Hudson Ave Severn Beach B…" at bounding box center [856, 173] width 1394 height 729
click at [771, 310] on td "Sent Quantity 60" at bounding box center [820, 320] width 98 height 25
click at [916, 401] on td "90" at bounding box center [928, 397] width 119 height 25
drag, startPoint x: 912, startPoint y: 401, endPoint x: 862, endPoint y: 172, distance: 234.4
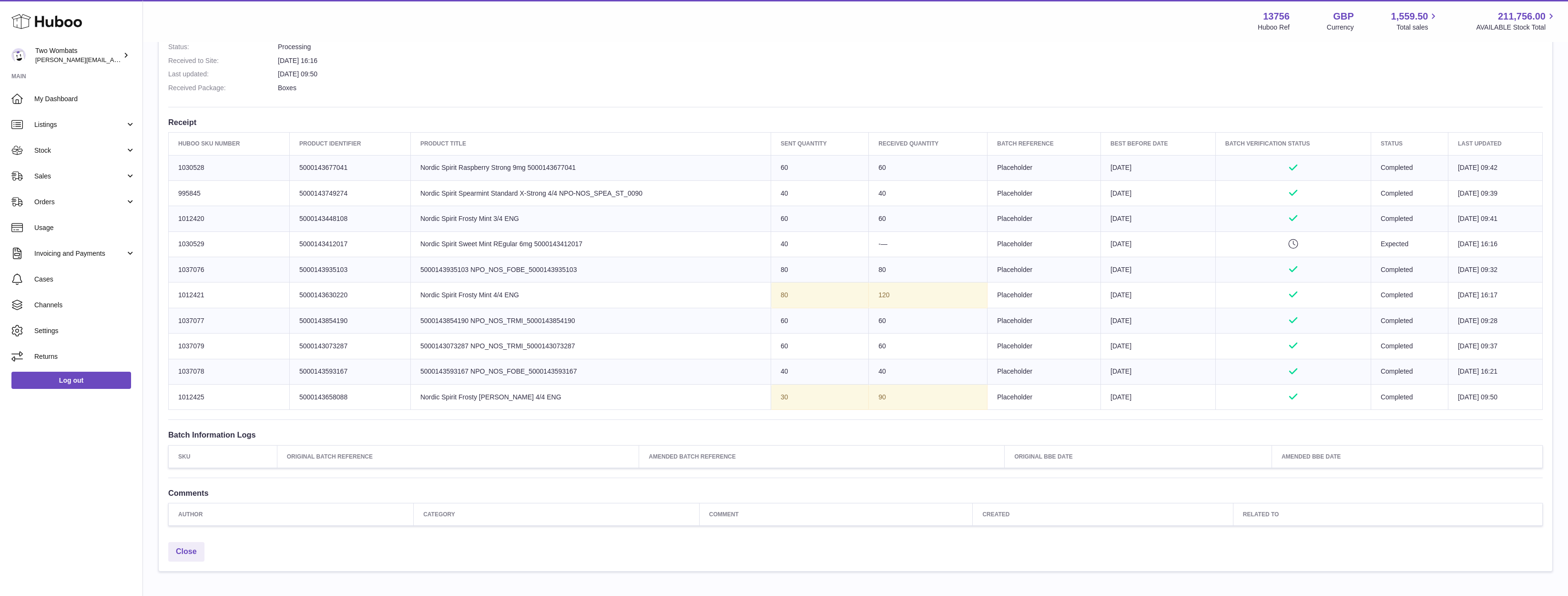
click at [862, 172] on tbody "Huboo SKU Number 1030528 Client Identifier 5000143677041 Product title Nordic S…" at bounding box center [856, 282] width 1374 height 255
click at [869, 172] on td "60" at bounding box center [928, 167] width 119 height 25
drag, startPoint x: 405, startPoint y: 316, endPoint x: 1516, endPoint y: 346, distance: 1111.4
click at [1516, 346] on tbody "Huboo SKU Number 1030528 Client Identifier 5000143677041 Product title Nordic S…" at bounding box center [856, 282] width 1374 height 255
click at [201, 316] on td "Huboo SKU Number 1037077" at bounding box center [229, 320] width 121 height 25
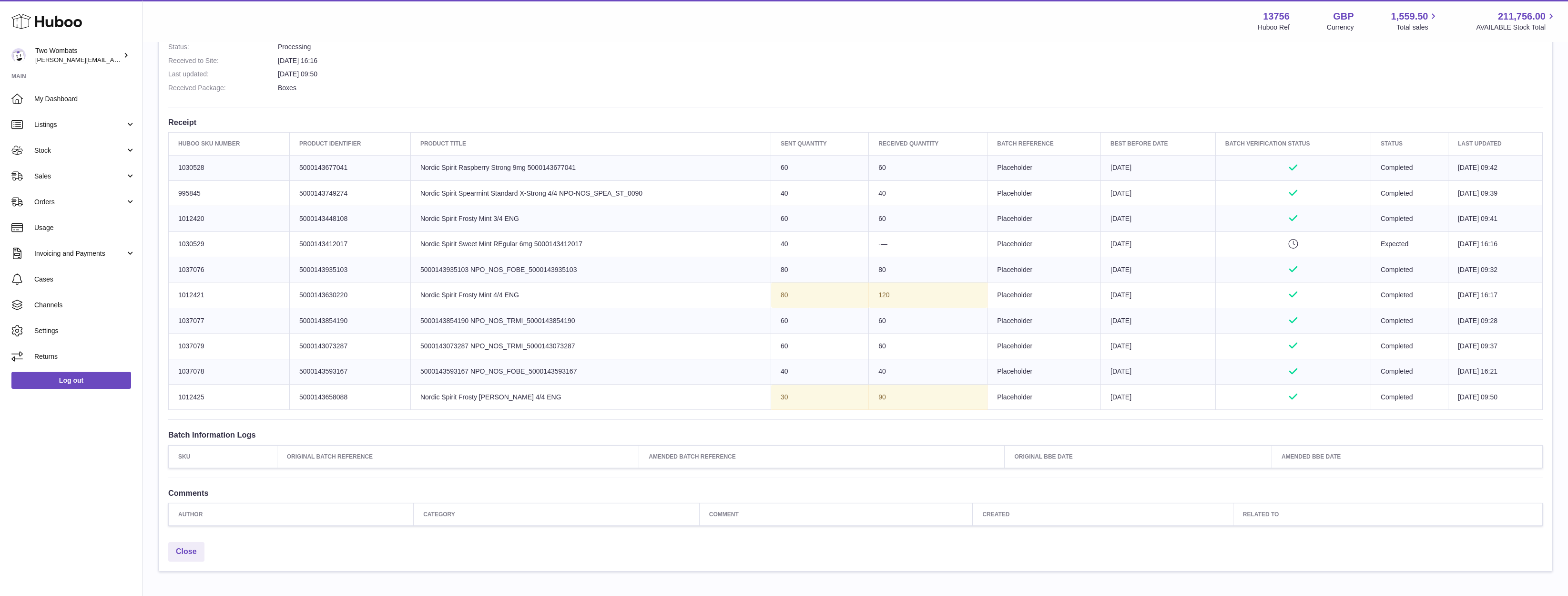
click at [201, 316] on td "Huboo SKU Number 1037077" at bounding box center [229, 320] width 121 height 25
copy td "1037077"
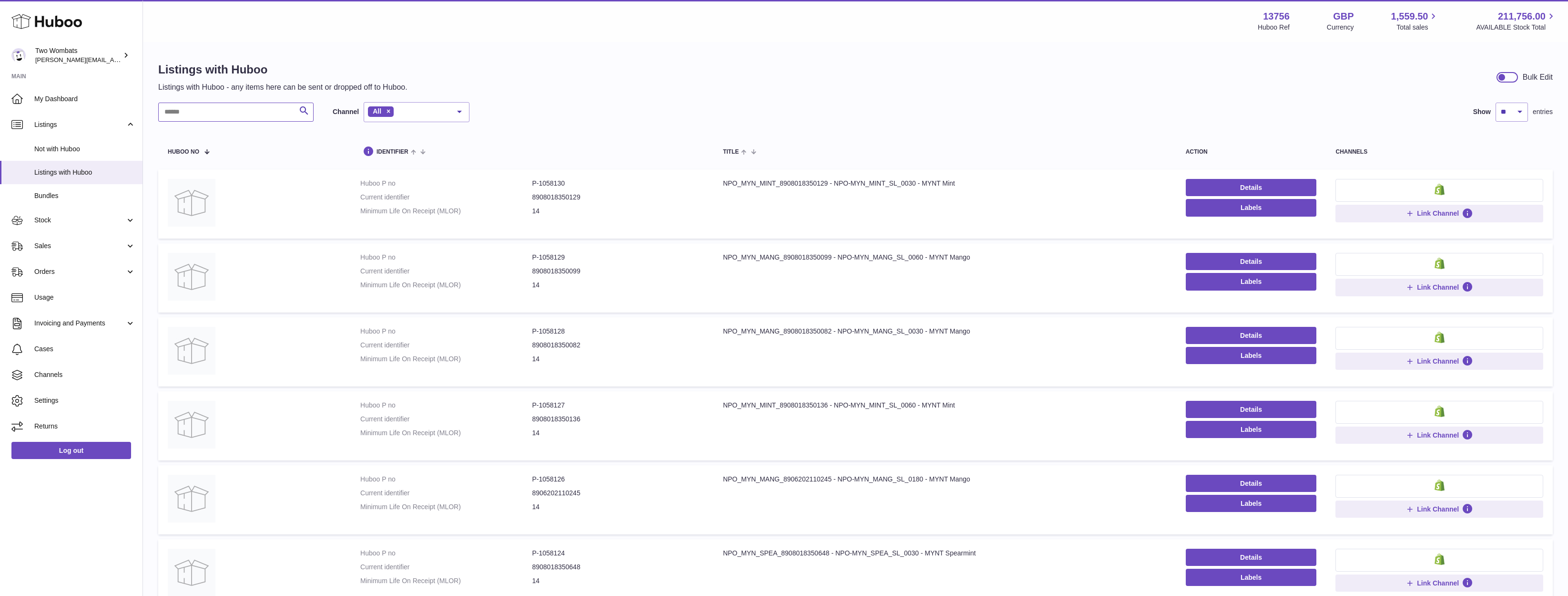
click at [234, 105] on input "text" at bounding box center [236, 112] width 155 height 19
paste input "*******"
type input "*******"
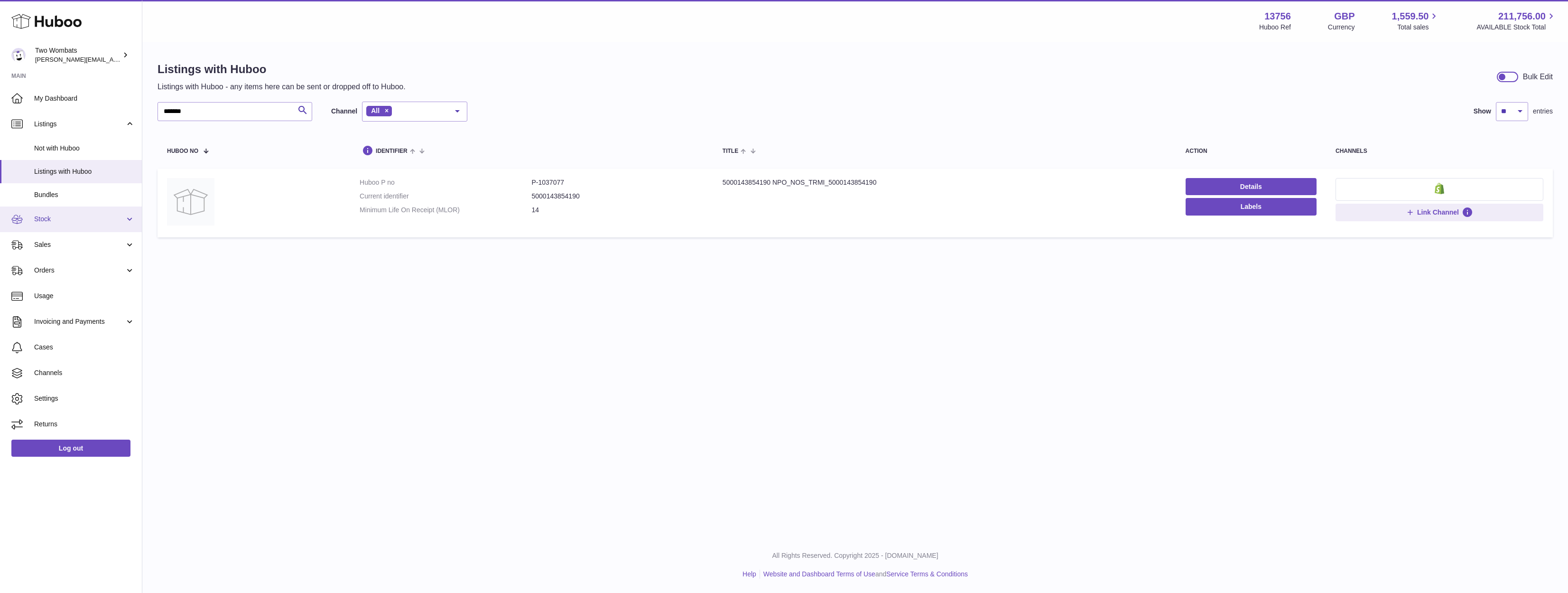
click at [73, 225] on link "Stock" at bounding box center [71, 219] width 142 height 26
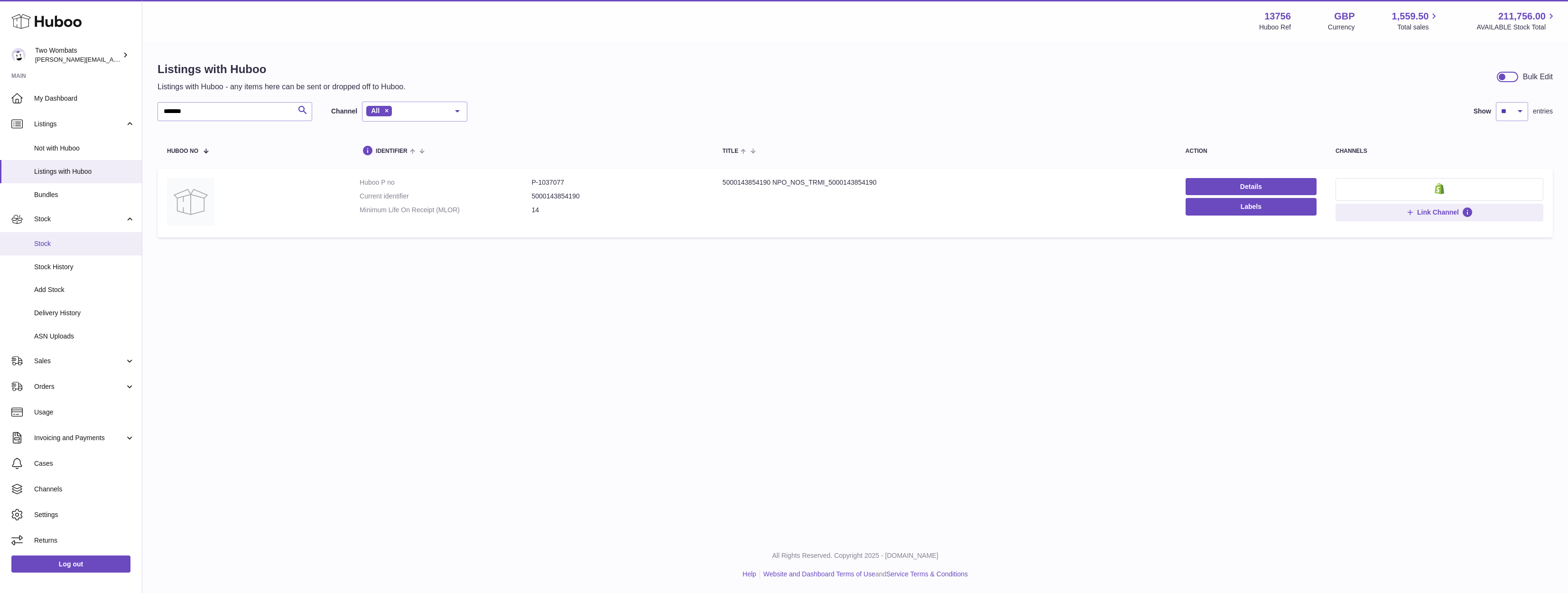
click at [75, 244] on span "Stock" at bounding box center [84, 244] width 100 height 9
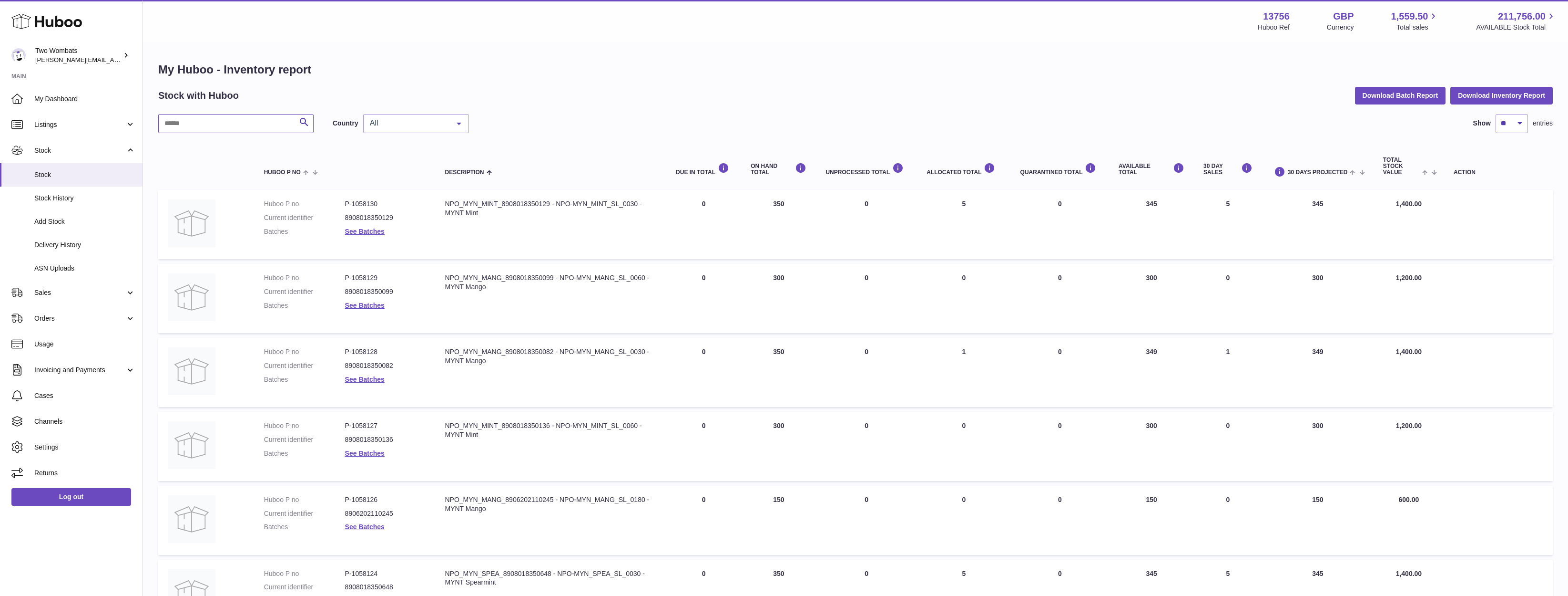
click at [213, 129] on input "text" at bounding box center [236, 123] width 155 height 19
paste input "*******"
type input "*******"
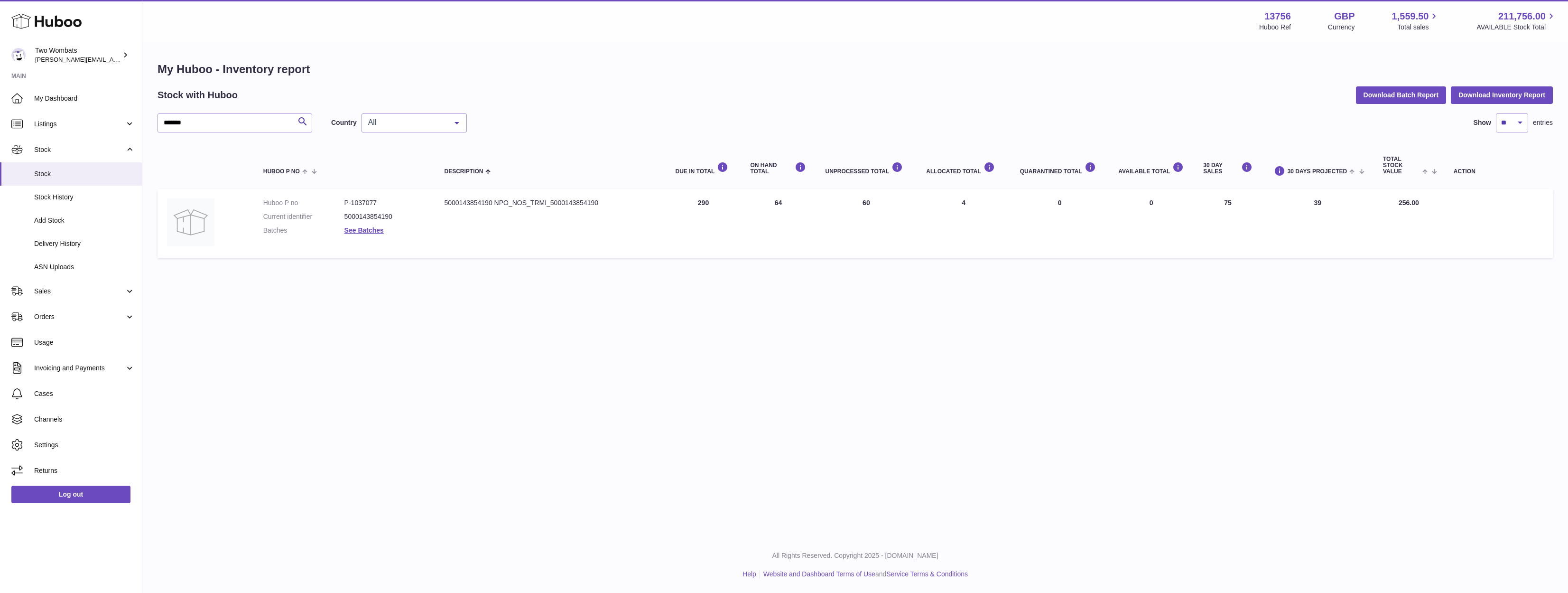
drag, startPoint x: 845, startPoint y: 205, endPoint x: 1199, endPoint y: 205, distance: 354.0
click at [1199, 205] on tr "Huboo P no P-1037077 Current identifier 5000143854190 Batches See Batches Descr…" at bounding box center [855, 223] width 1395 height 69
click at [1199, 205] on td "30 DAY SALES 75" at bounding box center [1227, 223] width 68 height 69
drag, startPoint x: 1018, startPoint y: 206, endPoint x: 891, endPoint y: 203, distance: 127.0
click at [891, 203] on tr "Huboo P no P-1037077 Current identifier 5000143854190 Batches See Batches Descr…" at bounding box center [855, 223] width 1395 height 69
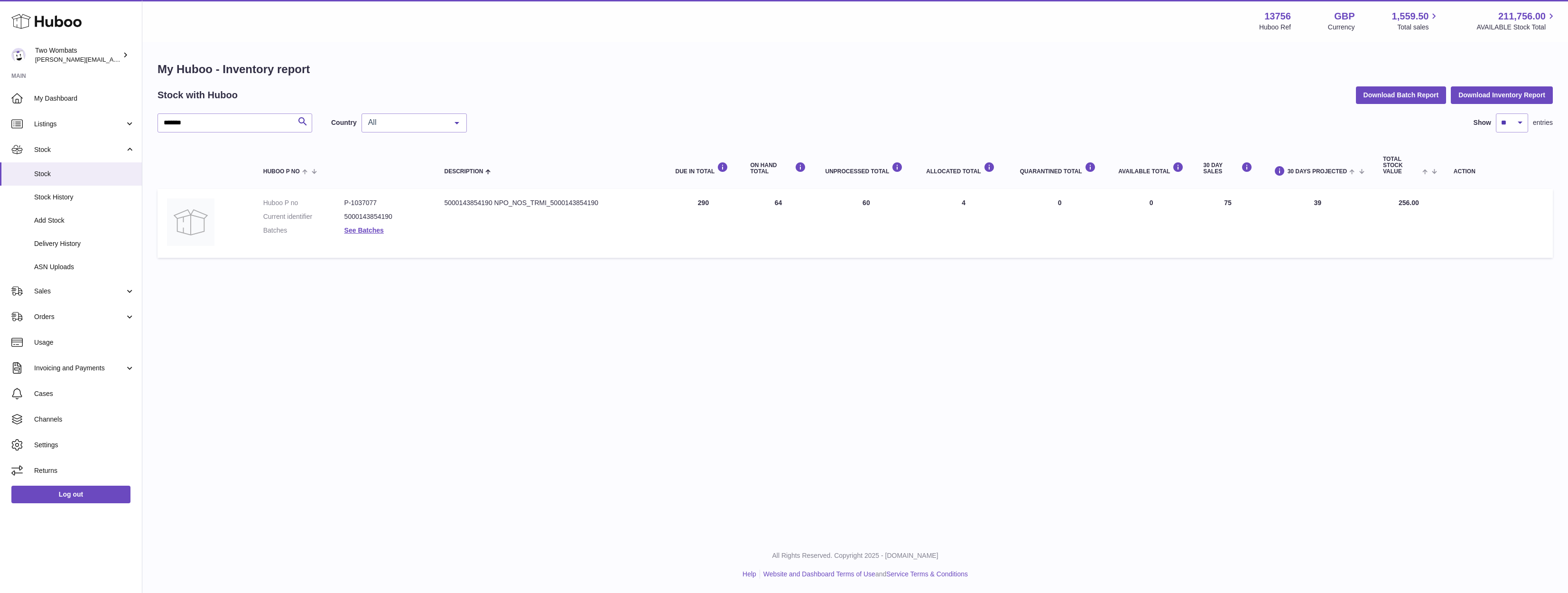
click at [870, 203] on td "UNPROCESSED Total 60" at bounding box center [866, 223] width 101 height 69
drag, startPoint x: 825, startPoint y: 210, endPoint x: 1225, endPoint y: 225, distance: 400.3
click at [1225, 225] on tr "Huboo P no P-1037077 Current identifier 5000143854190 Batches See Batches Descr…" at bounding box center [855, 223] width 1395 height 69
click at [1227, 222] on td "30 DAY SALES 75" at bounding box center [1227, 223] width 68 height 69
drag, startPoint x: 1188, startPoint y: 206, endPoint x: 801, endPoint y: 214, distance: 387.1
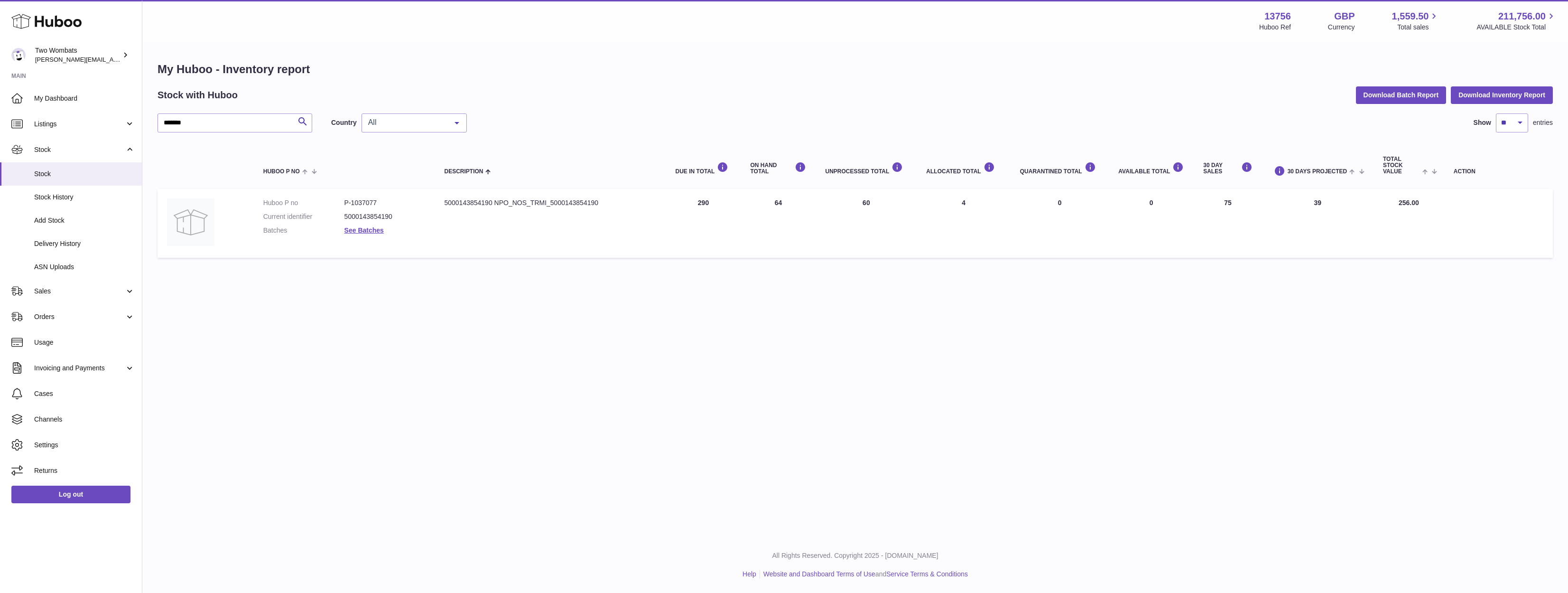
click at [796, 216] on tr "Huboo P no P-1037077 Current identifier 5000143854190 Batches See Batches Descr…" at bounding box center [855, 223] width 1395 height 69
click at [813, 211] on td "ON HAND Total 64" at bounding box center [778, 223] width 75 height 69
drag, startPoint x: 814, startPoint y: 210, endPoint x: 1249, endPoint y: 210, distance: 435.0
click at [1249, 210] on tr "Huboo P no P-1037077 Current identifier 5000143854190 Batches See Batches Descr…" at bounding box center [855, 223] width 1395 height 69
click at [1249, 210] on td "30 DAY SALES 75" at bounding box center [1227, 223] width 68 height 69
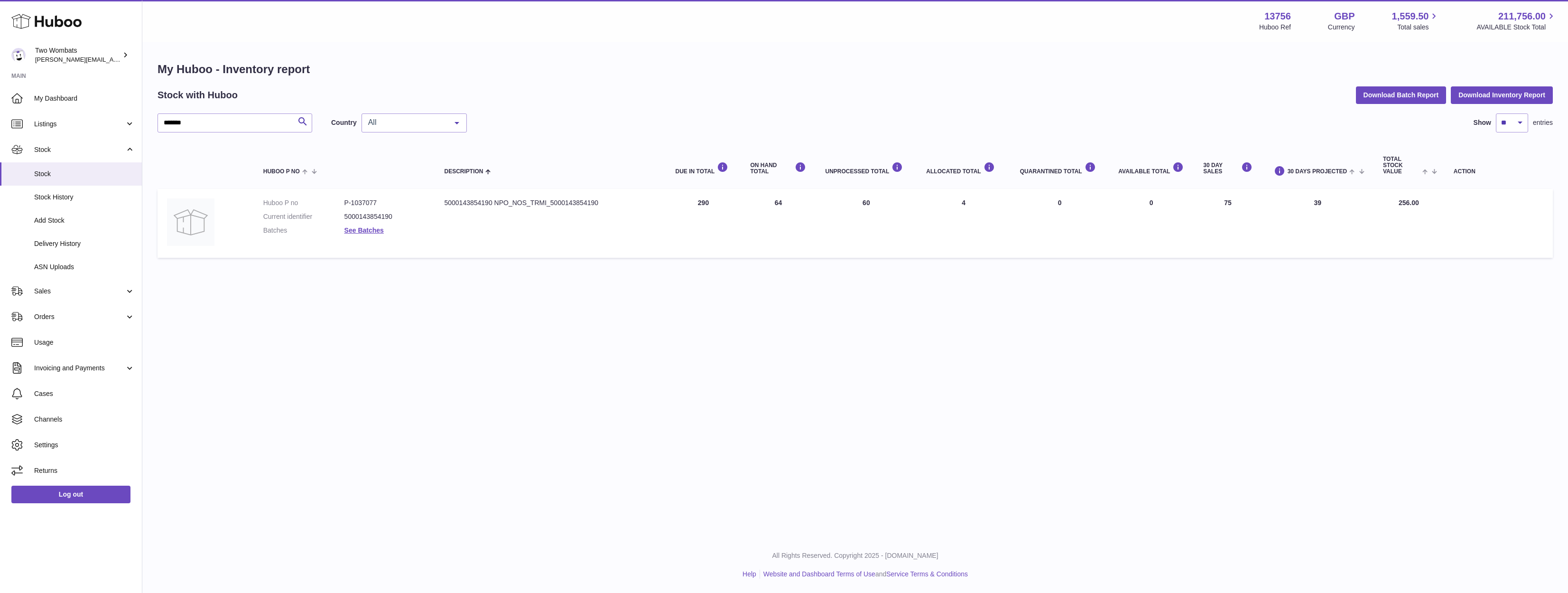
drag, startPoint x: 1227, startPoint y: 209, endPoint x: 914, endPoint y: 203, distance: 313.1
click at [920, 202] on tr "Huboo P no P-1037077 Current identifier 5000143854190 Batches See Batches Descr…" at bounding box center [855, 223] width 1395 height 69
click at [914, 203] on td "UNPROCESSED Total 60" at bounding box center [866, 223] width 101 height 69
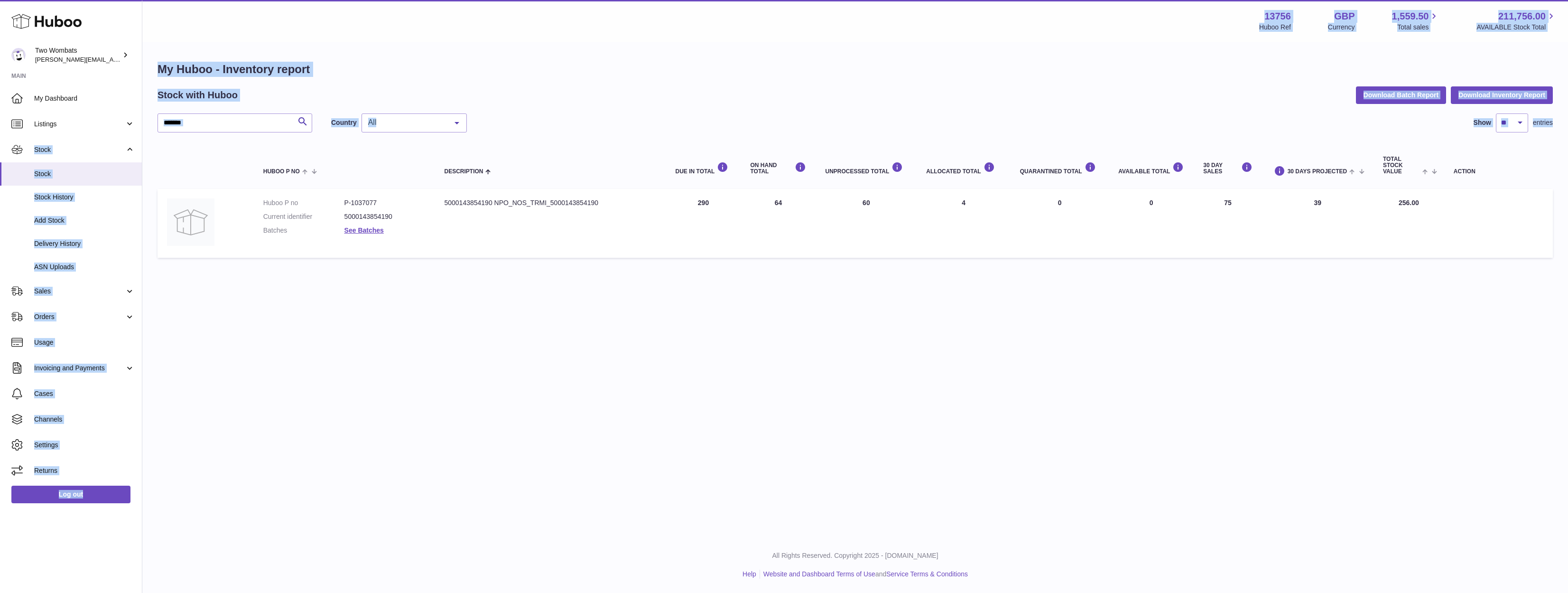
drag, startPoint x: 255, startPoint y: 133, endPoint x: 186, endPoint y: 119, distance: 70.4
click at [131, 124] on div "Huboo Two Wombats alan@twowombats.com Main My Dashboard Listings Not with Huboo…" at bounding box center [784, 296] width 1568 height 593
click at [210, 127] on input "*******" at bounding box center [235, 122] width 155 height 19
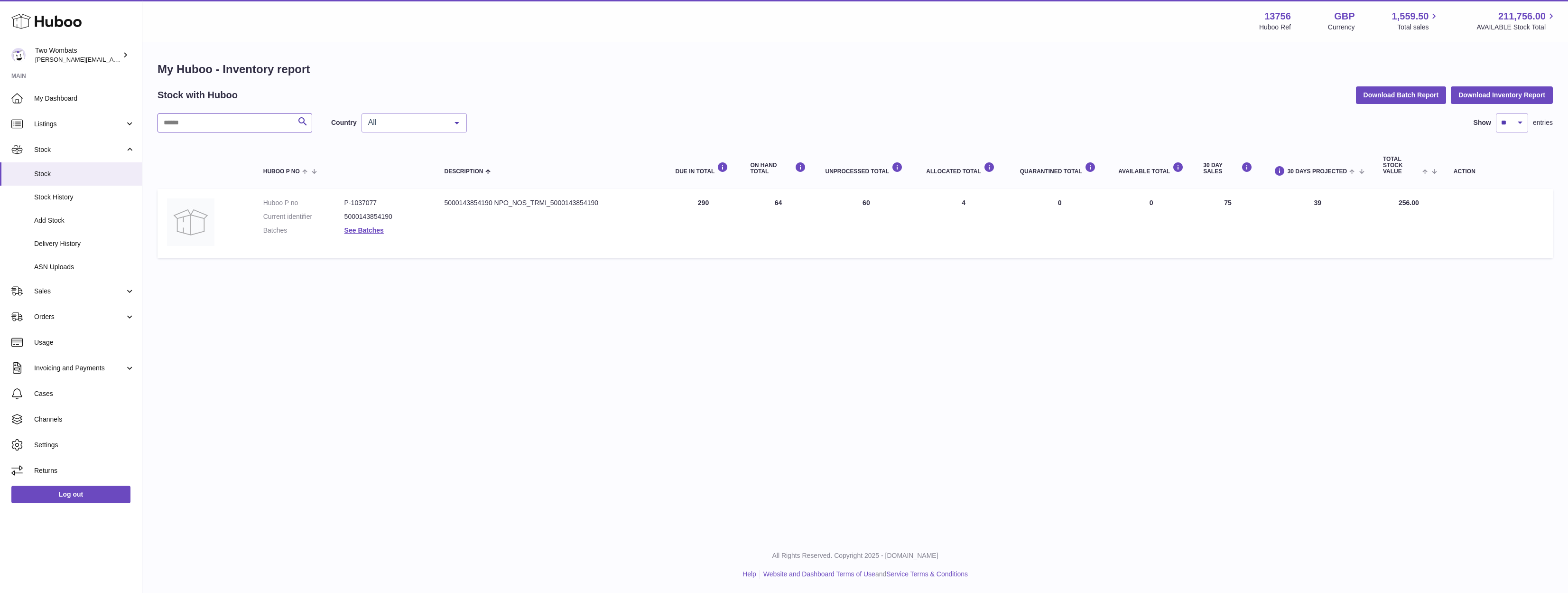
drag, startPoint x: 210, startPoint y: 127, endPoint x: 182, endPoint y: 122, distance: 28.4
click at [166, 127] on div "Menu Huboo 13756 Huboo Ref GBP Currency 1,559.50 Total sales 211,756.00 AVAILAB…" at bounding box center [855, 141] width 1426 height 281
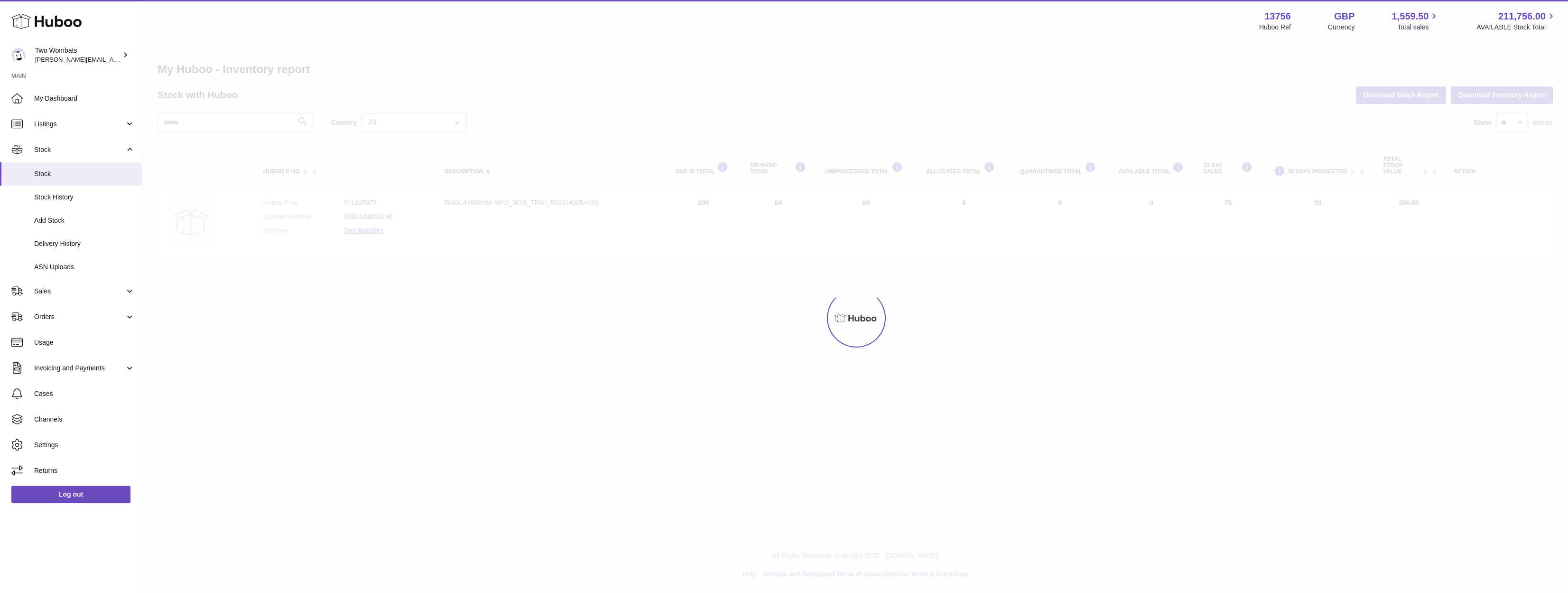
click at [191, 119] on div at bounding box center [855, 317] width 1426 height 550
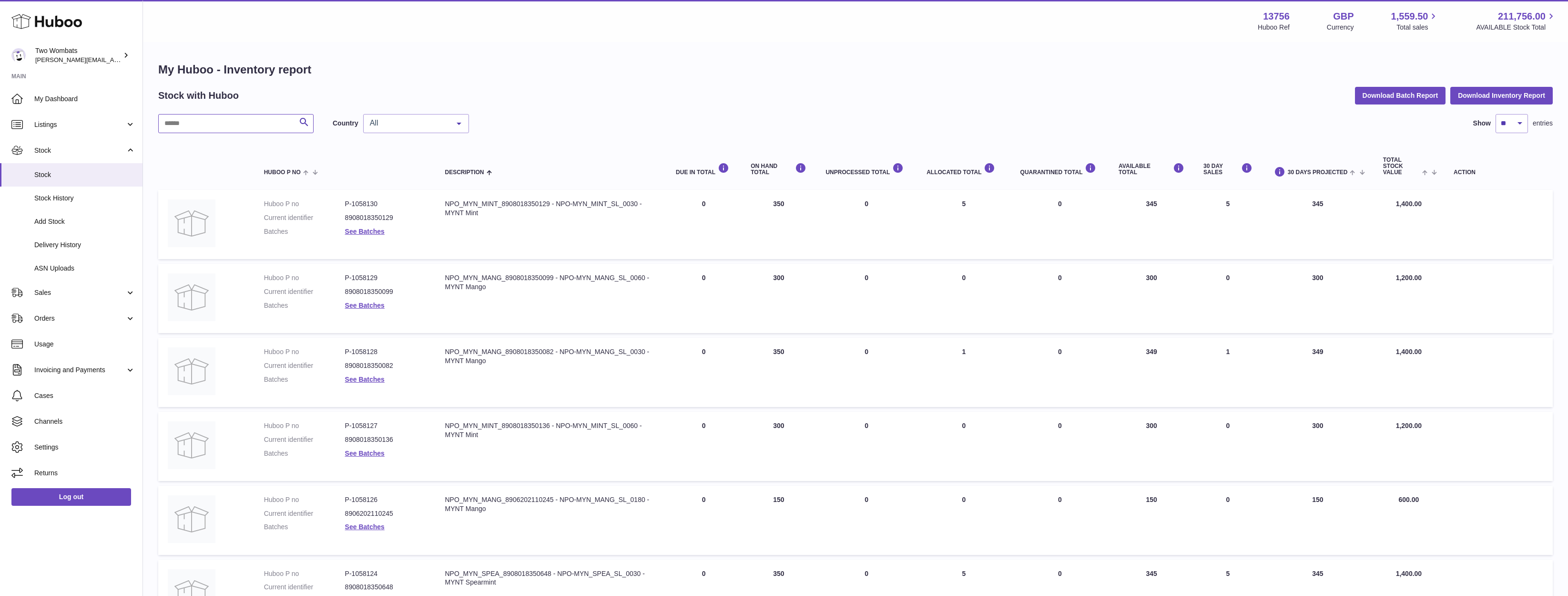
click at [191, 120] on input "text" at bounding box center [236, 123] width 155 height 19
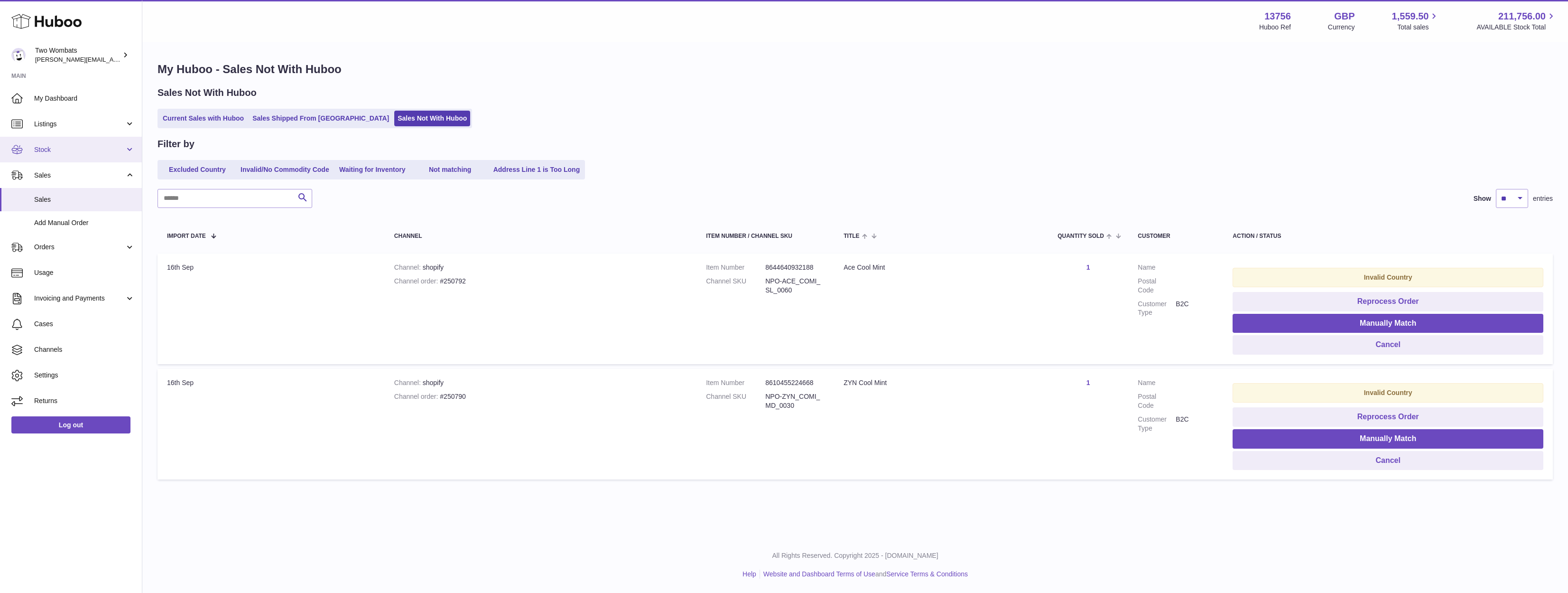
click at [82, 141] on link "Stock" at bounding box center [71, 149] width 142 height 26
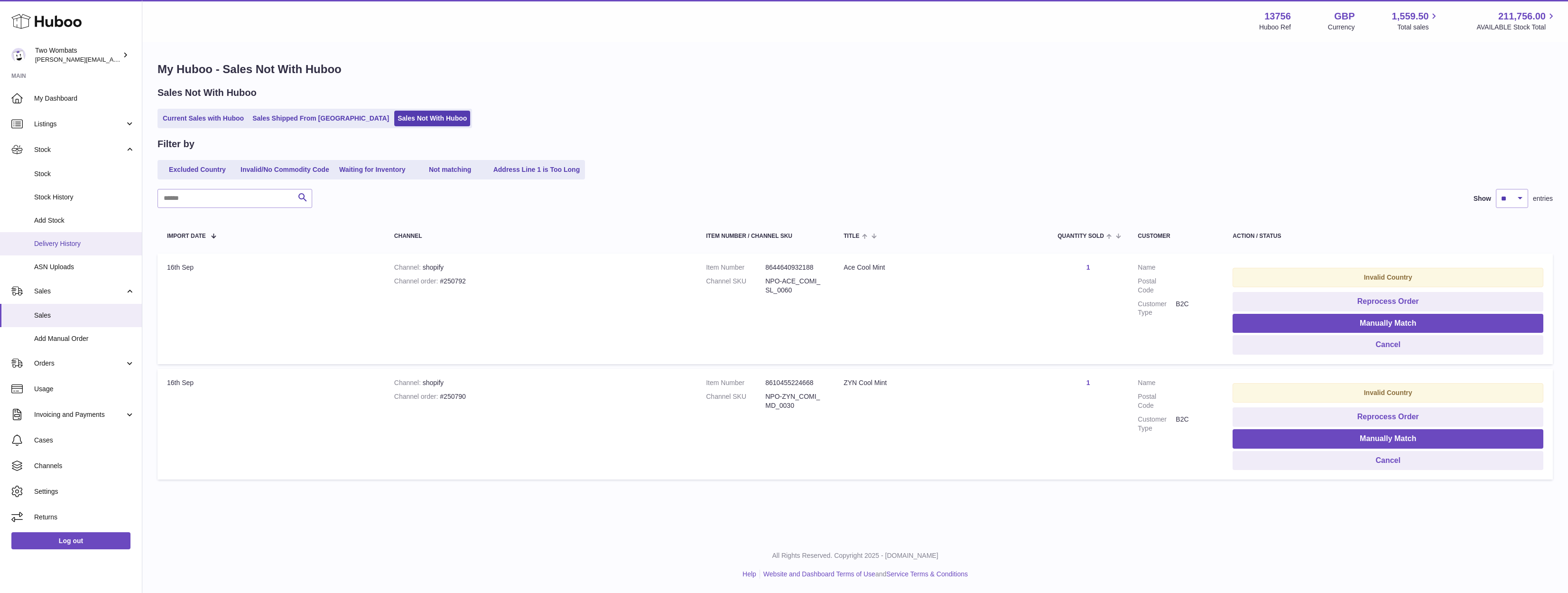
click at [96, 242] on span "Delivery History" at bounding box center [84, 244] width 100 height 9
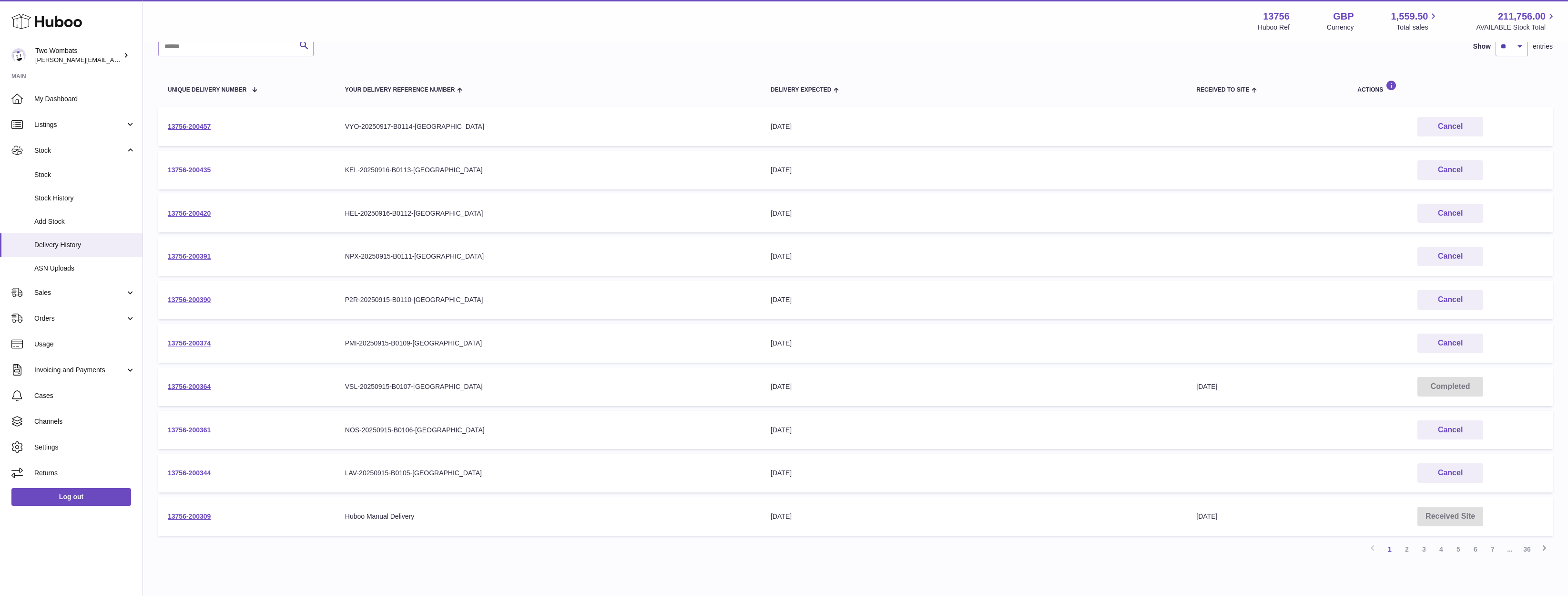
scroll to position [126, 0]
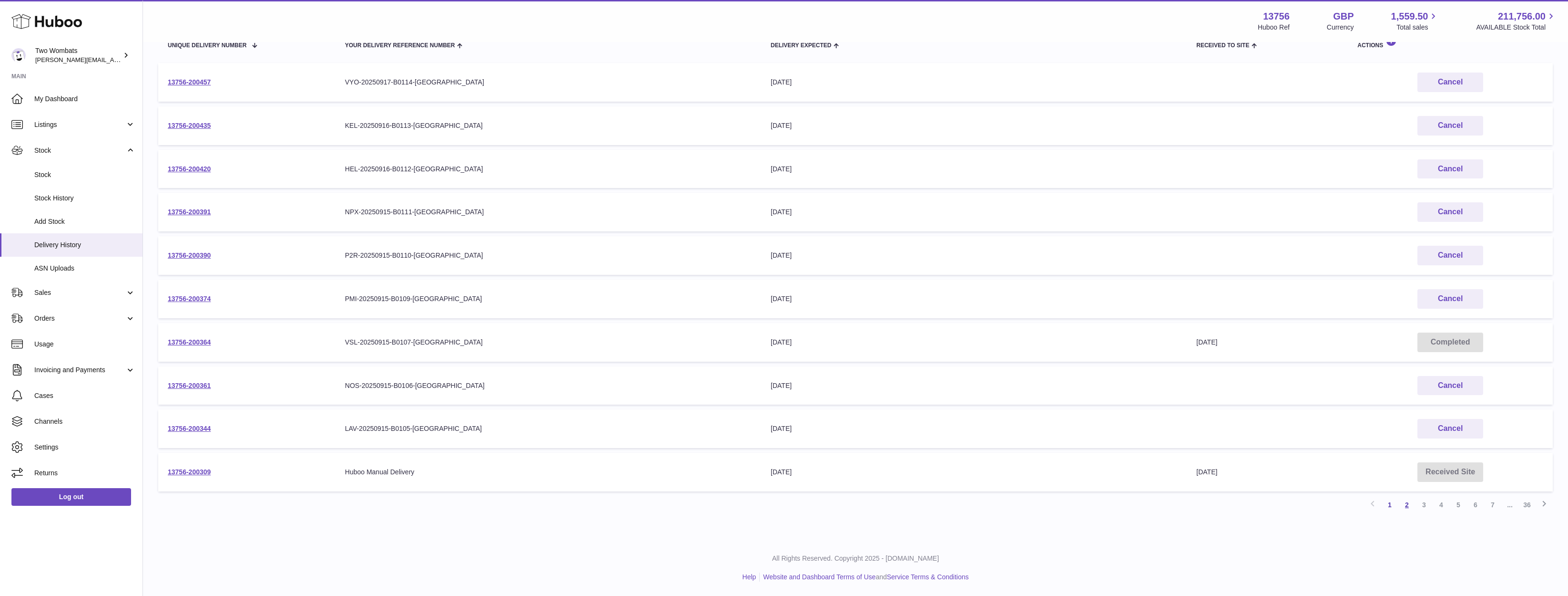
click at [1399, 504] on link "2" at bounding box center [1407, 505] width 17 height 17
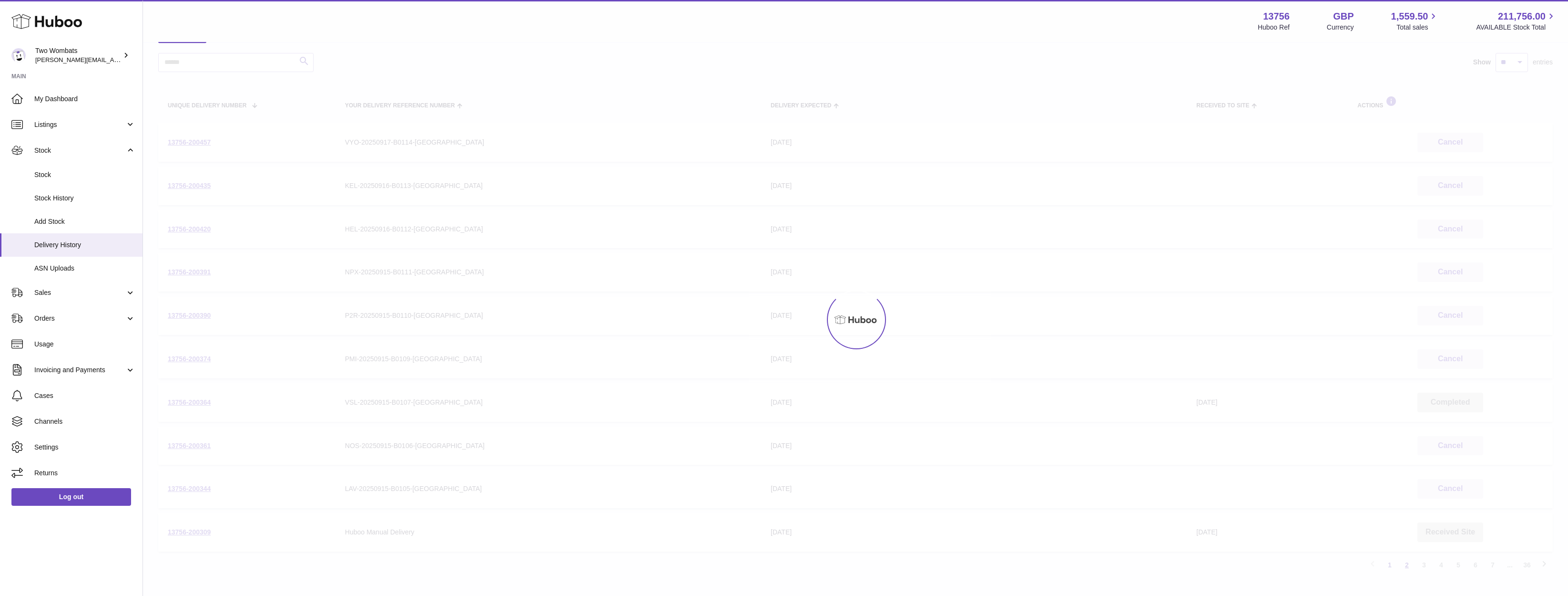
scroll to position [43, 0]
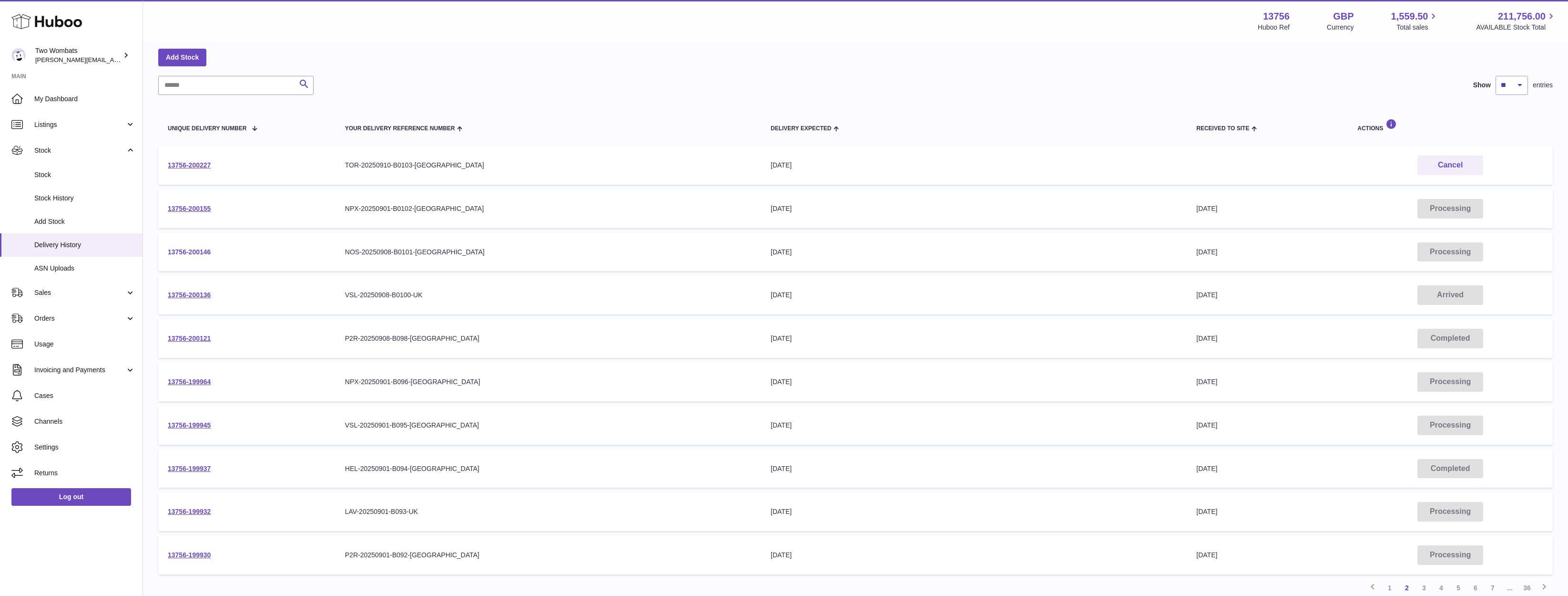
click at [188, 248] on link "13756-200146" at bounding box center [189, 251] width 43 height 7
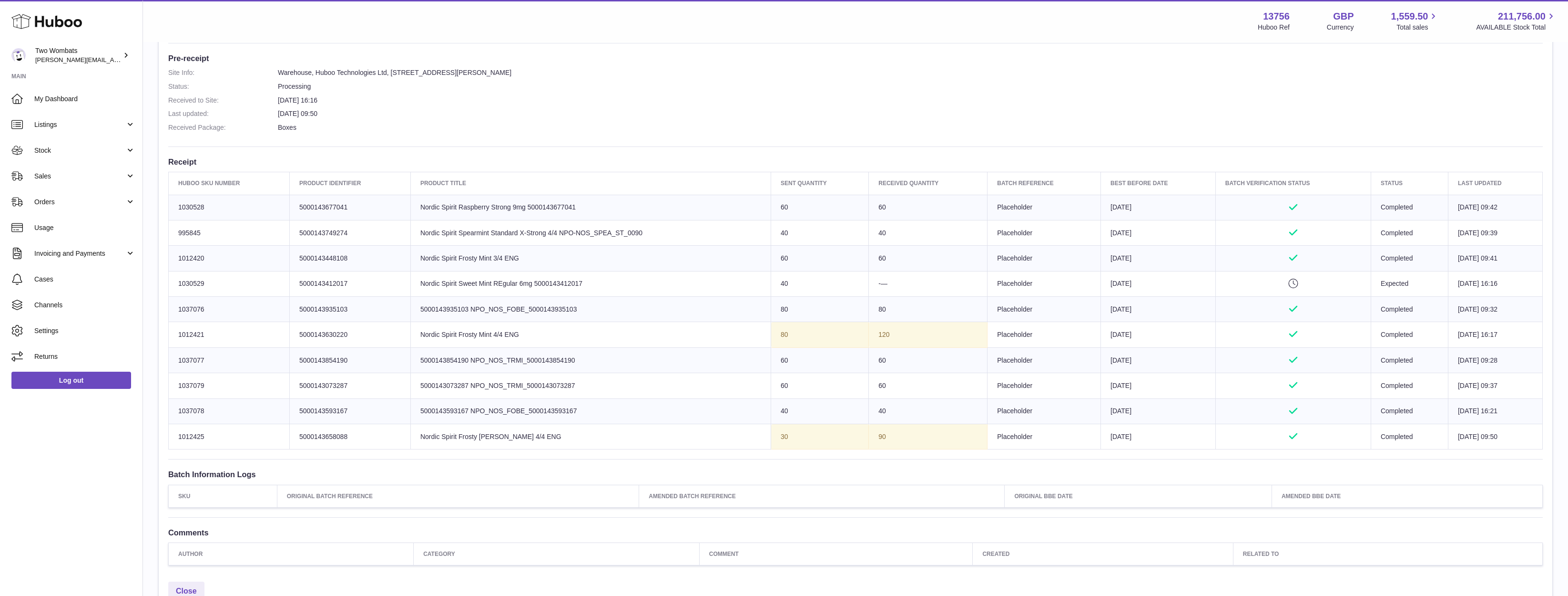
scroll to position [286, 0]
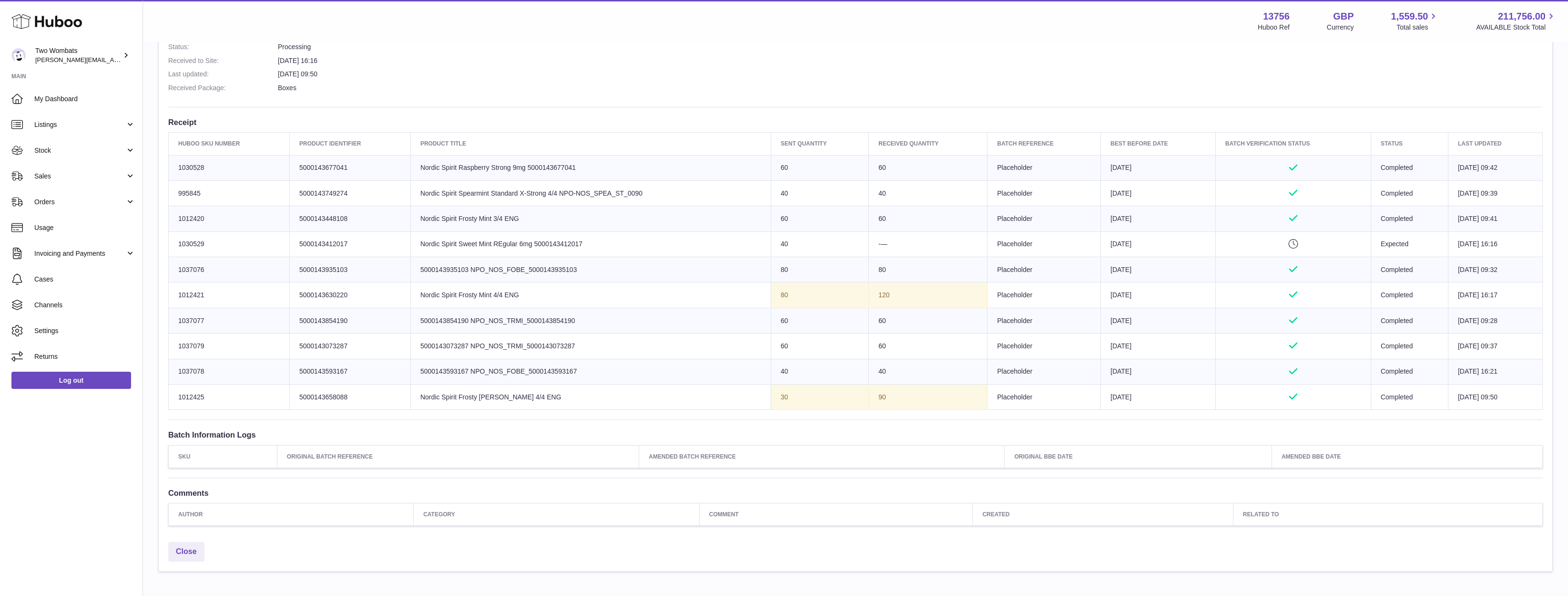
click at [193, 345] on td "Huboo SKU Number 1037079" at bounding box center [229, 346] width 121 height 25
copy td "1037079"
click at [95, 131] on link "Listings" at bounding box center [71, 124] width 142 height 26
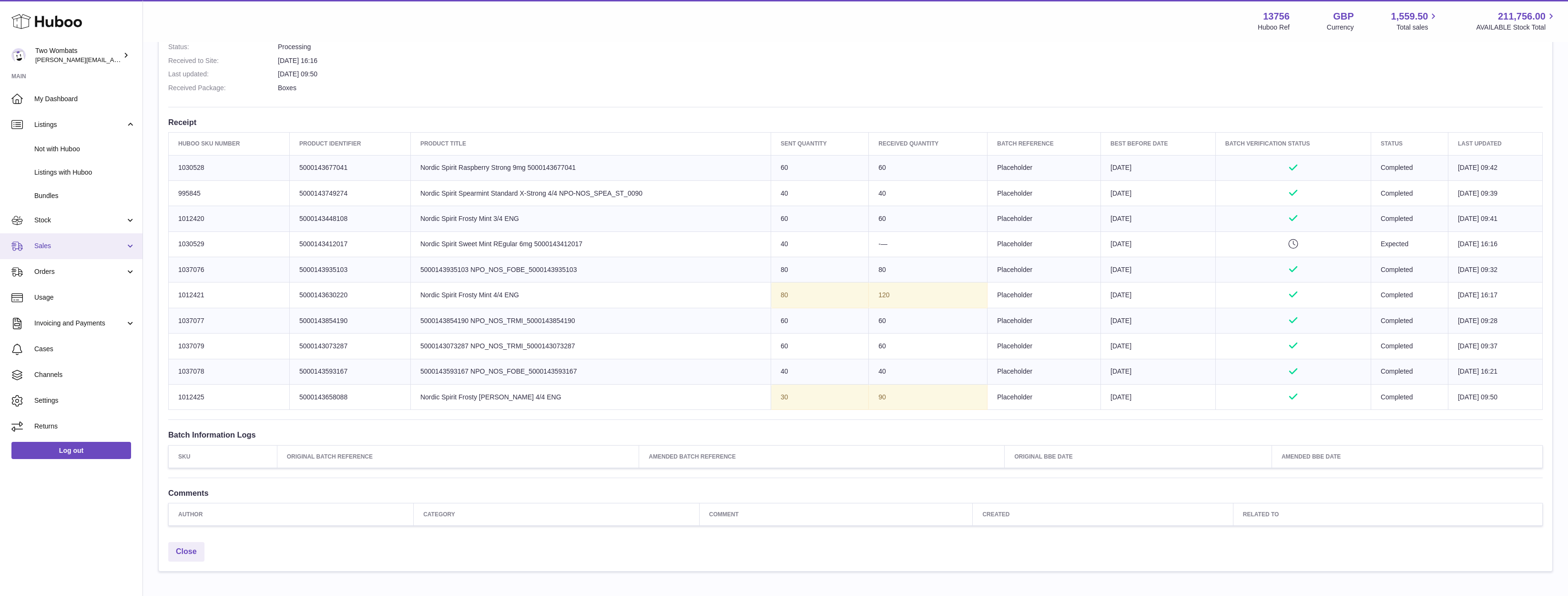
click at [77, 233] on link "Sales" at bounding box center [71, 246] width 142 height 26
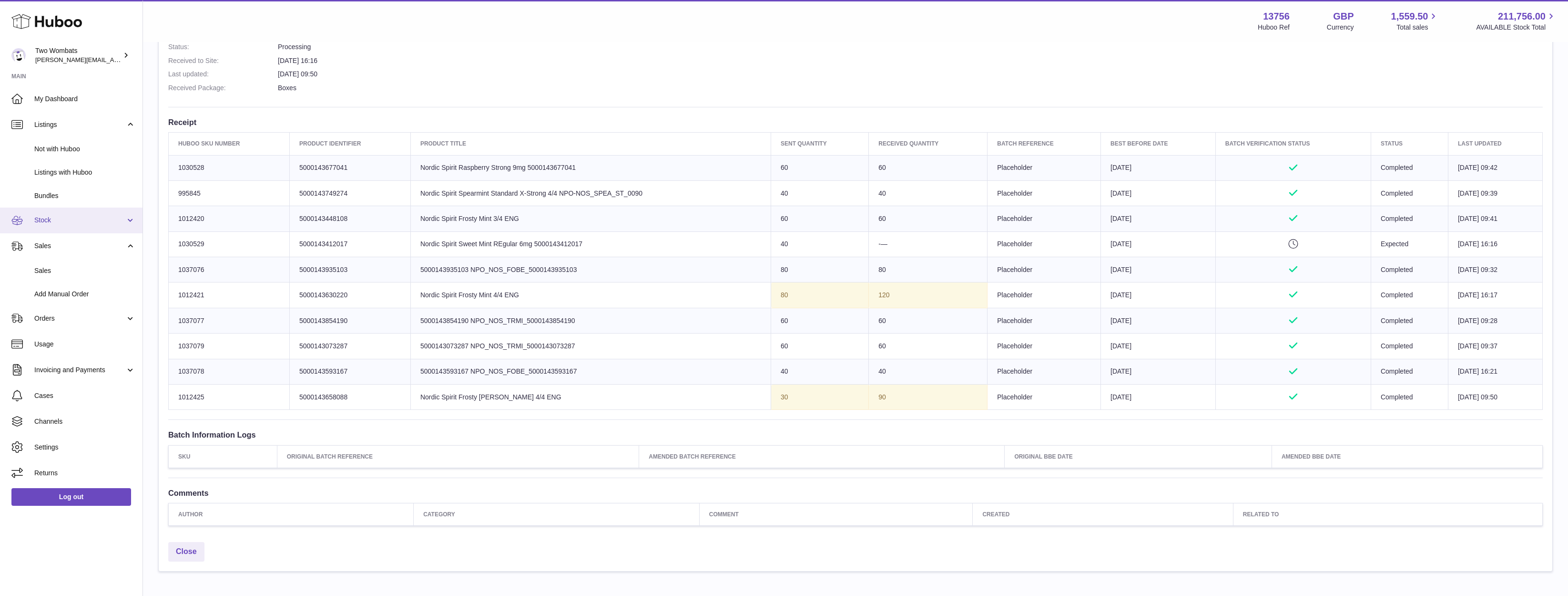
click at [86, 222] on span "Stock" at bounding box center [80, 220] width 91 height 9
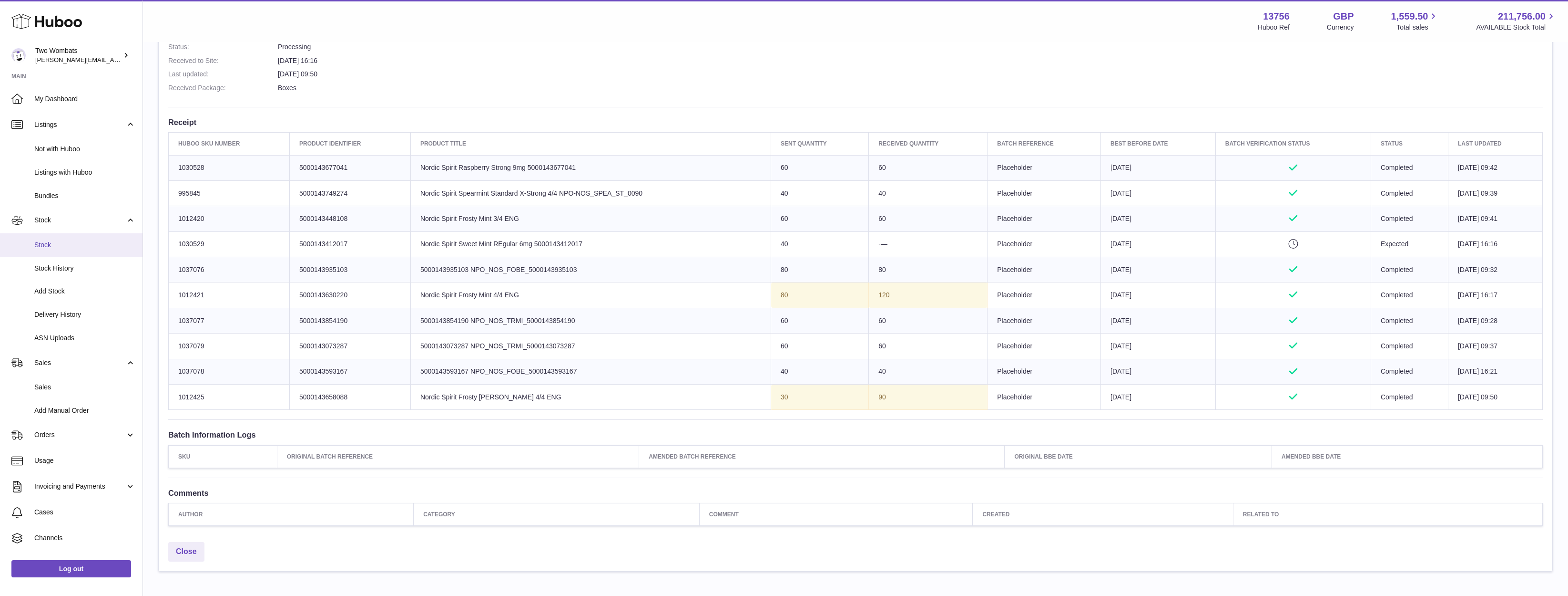
click at [84, 245] on span "Stock" at bounding box center [84, 245] width 101 height 9
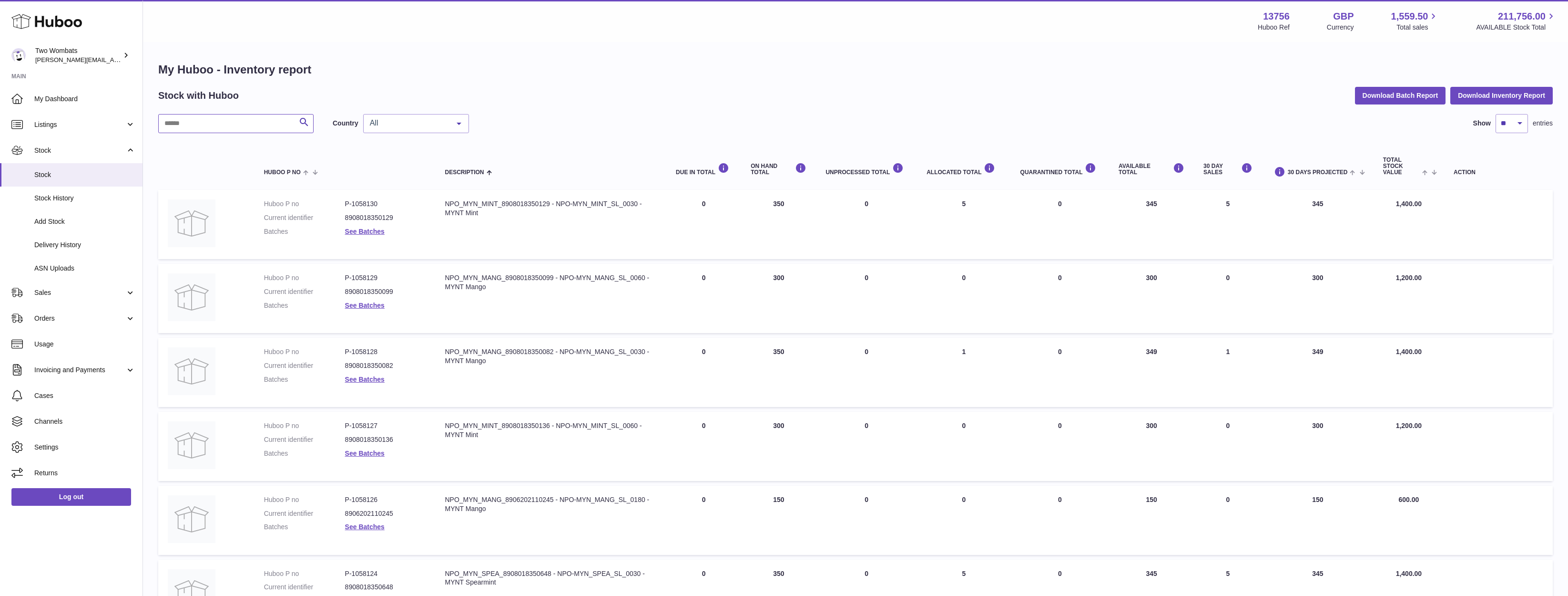
click at [243, 126] on input "text" at bounding box center [236, 123] width 155 height 19
paste input "*******"
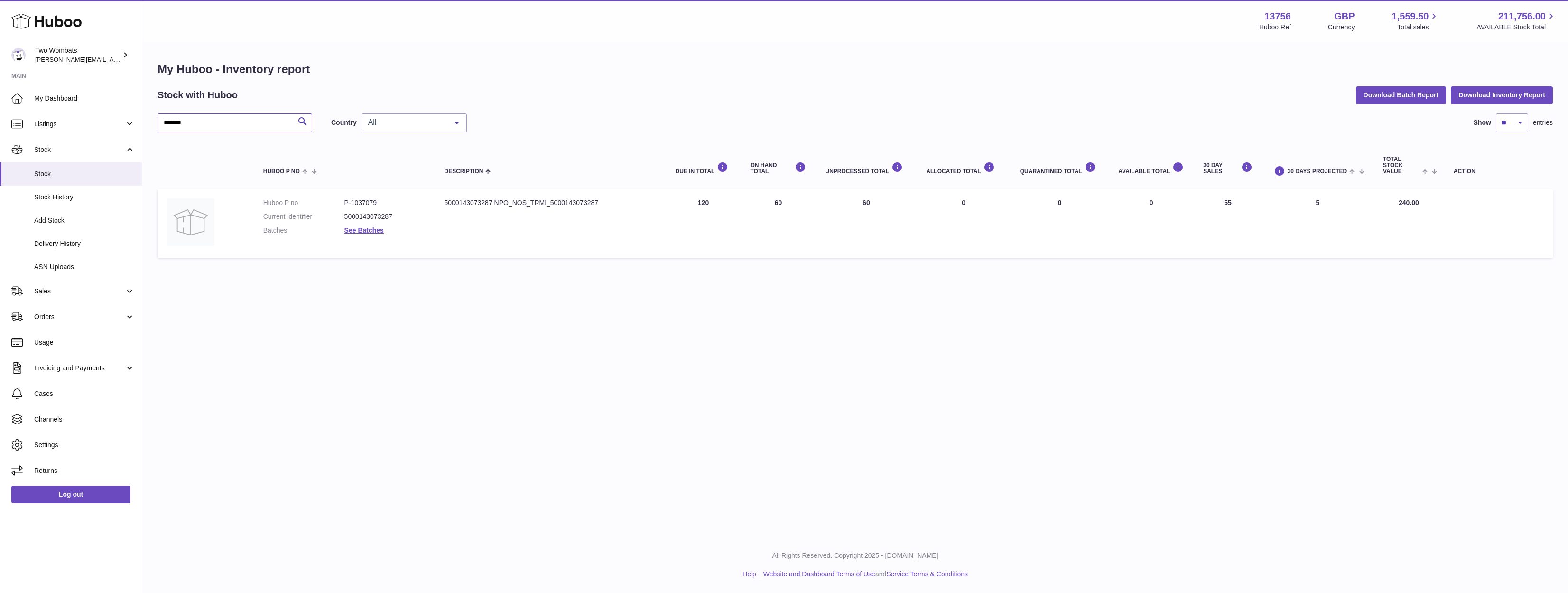
type input "*******"
drag, startPoint x: 792, startPoint y: 199, endPoint x: 832, endPoint y: 184, distance: 42.7
click at [832, 184] on table "Huboo P no Description DUE IN TOTAL ON HAND Total UNPROCESSED Total ALLOCATED T…" at bounding box center [855, 202] width 1395 height 121
click at [797, 196] on td "ON HAND Total 60" at bounding box center [778, 223] width 75 height 69
drag, startPoint x: 731, startPoint y: 204, endPoint x: 1223, endPoint y: 386, distance: 524.6
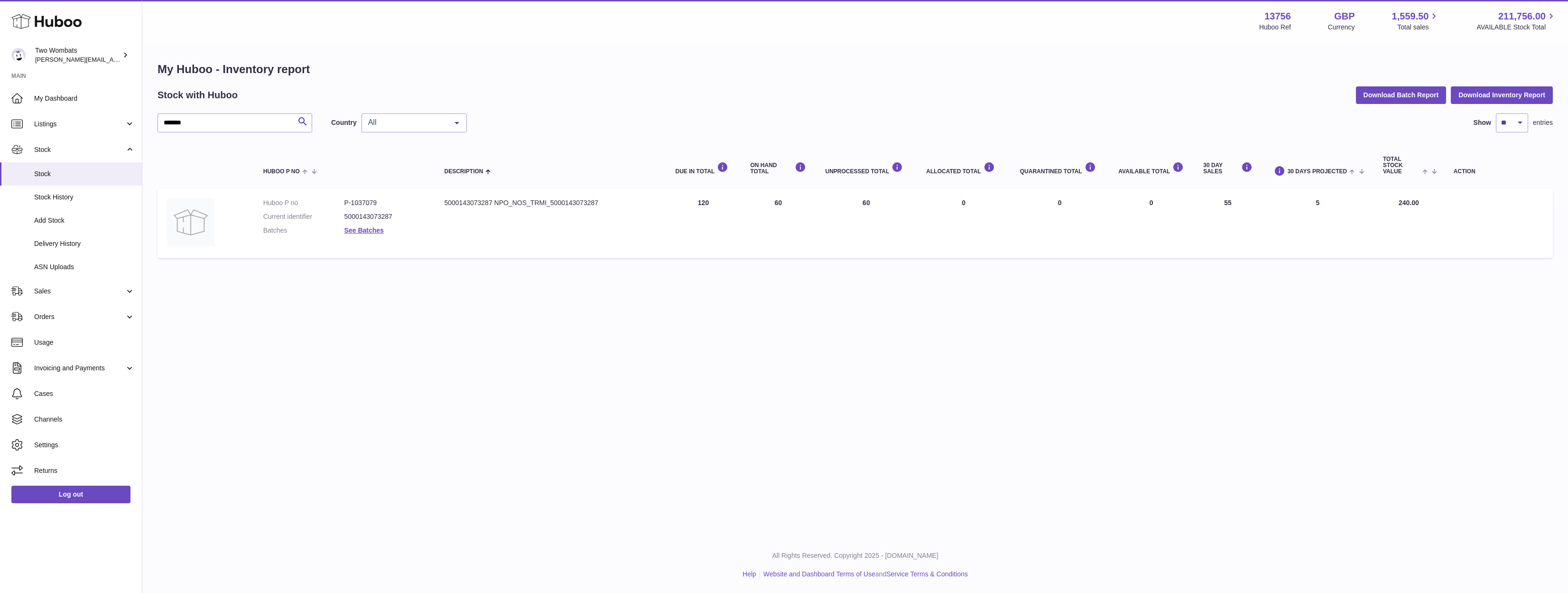
click at [1229, 387] on div "Menu Huboo 13756 Huboo Ref GBP Currency 1,559.50 Total sales 211,756.00 AVAILAB…" at bounding box center [855, 268] width 1426 height 537
click at [799, 356] on div "Menu Huboo 13756 Huboo Ref GBP Currency 1,559.50 Total sales 211,756.00 AVAILAB…" at bounding box center [855, 268] width 1426 height 537
